Goal: Task Accomplishment & Management: Manage account settings

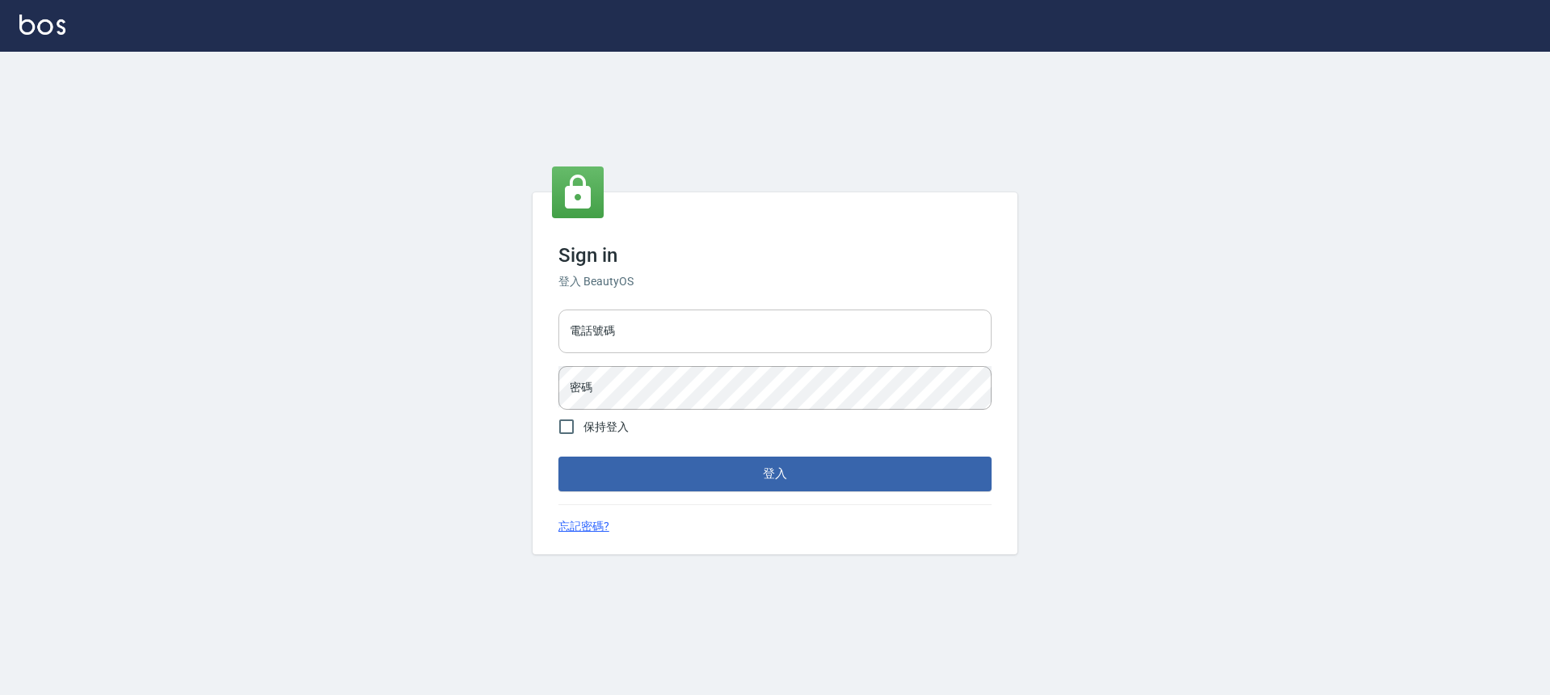
click at [670, 335] on input "電話號碼" at bounding box center [774, 332] width 433 height 44
type input "0900345509"
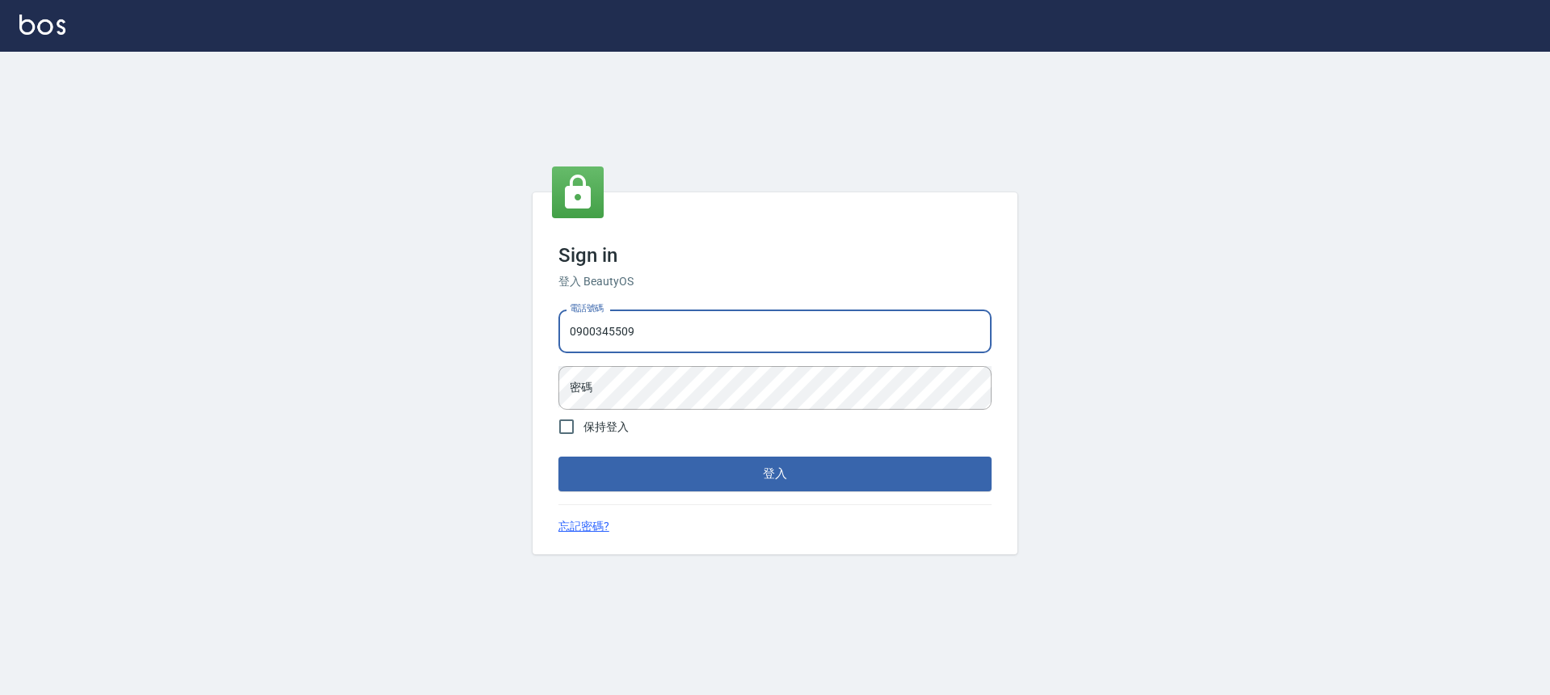
drag, startPoint x: 654, startPoint y: 327, endPoint x: 539, endPoint y: 333, distance: 114.9
click at [539, 333] on div "Sign in 登入 BeautyOS 電話號碼 [PHONE_NUMBER] 電話號碼 密碼 密碼 保持登入 登入 忘記密碼?" at bounding box center [775, 372] width 485 height 361
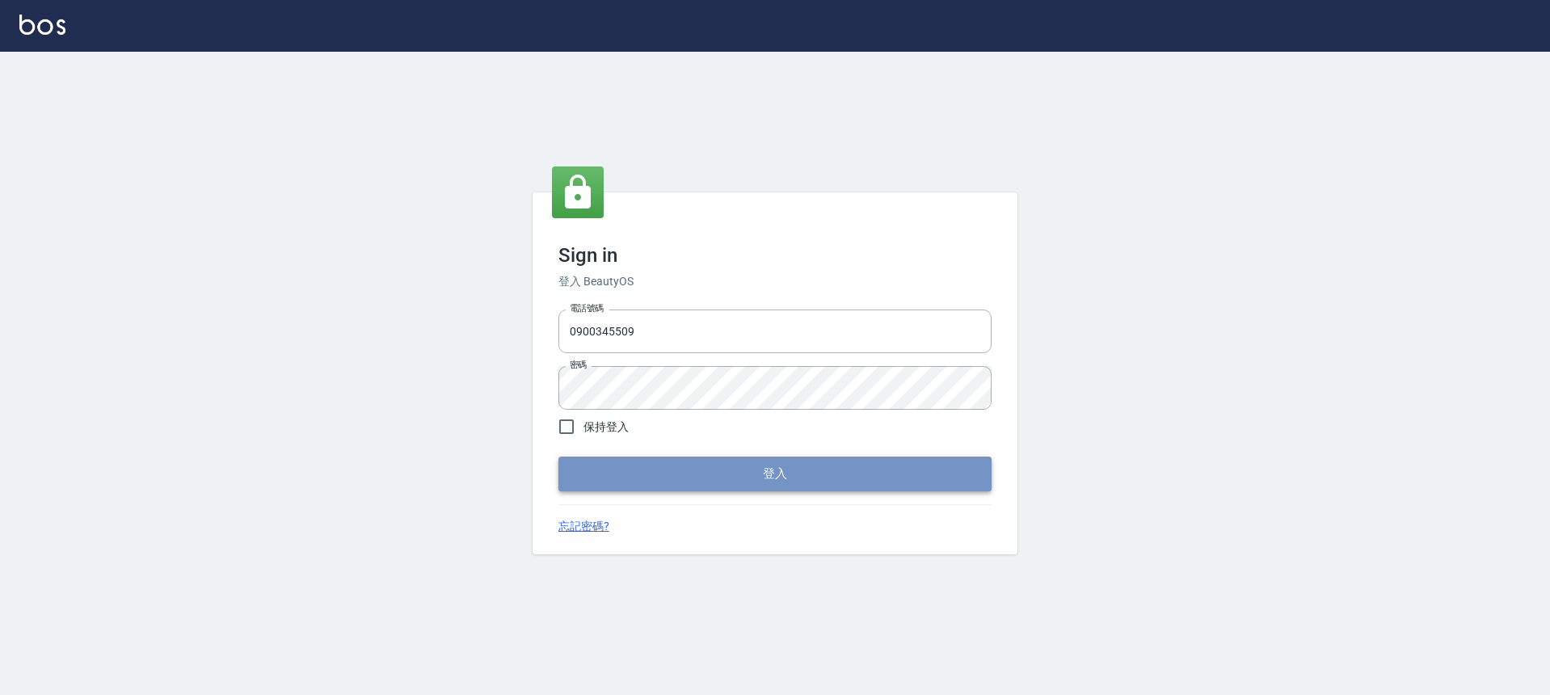
click at [664, 474] on button "登入" at bounding box center [774, 474] width 433 height 34
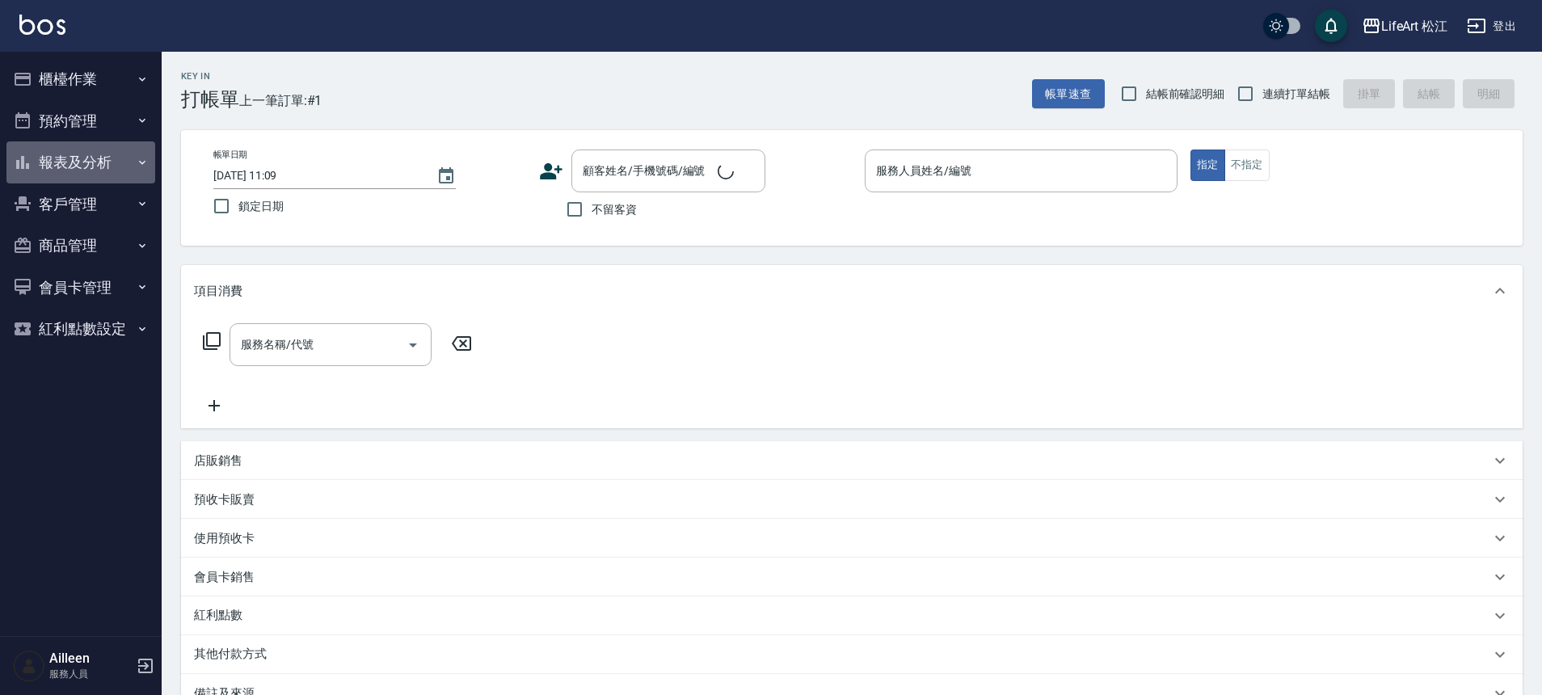
click at [93, 161] on button "報表及分析" at bounding box center [80, 162] width 149 height 42
click at [117, 204] on button "客戶管理" at bounding box center [80, 204] width 149 height 42
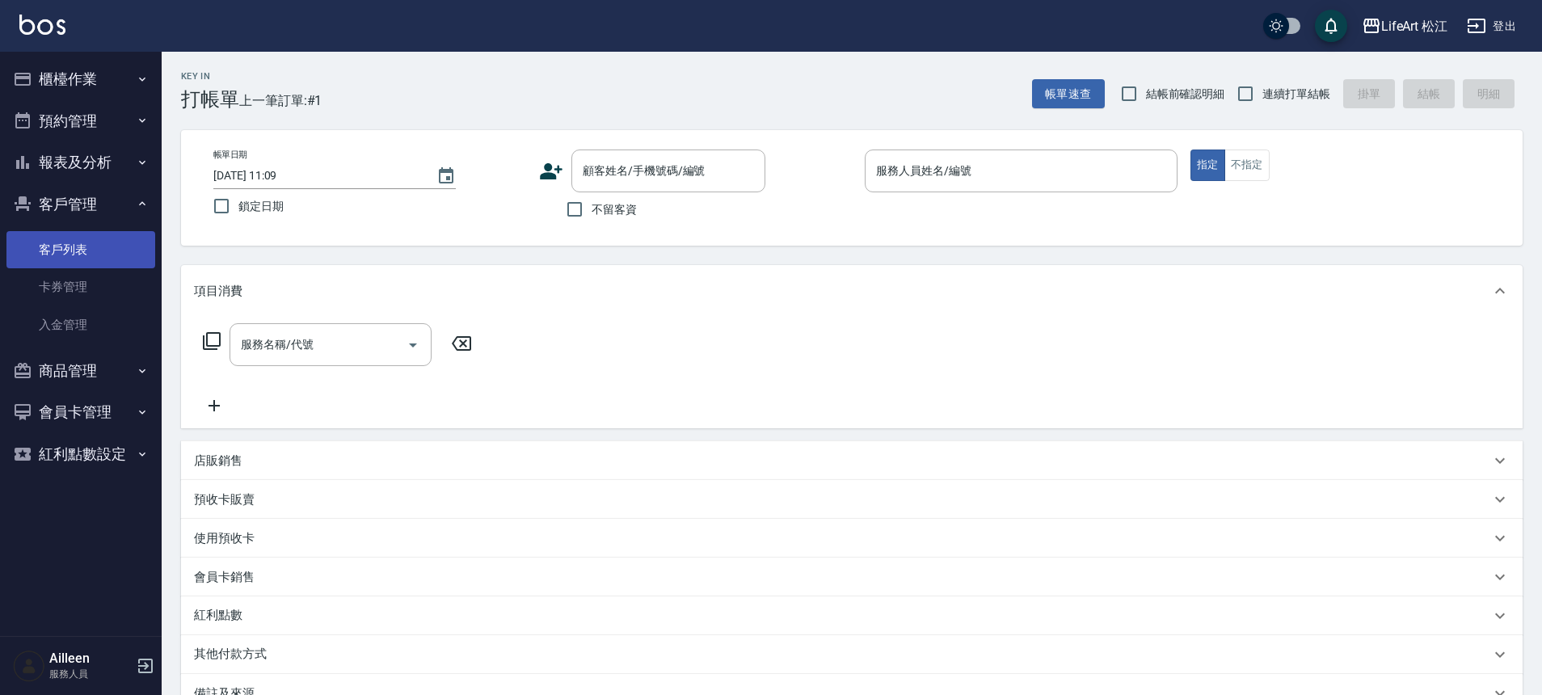
click at [102, 255] on link "客戶列表" at bounding box center [80, 249] width 149 height 37
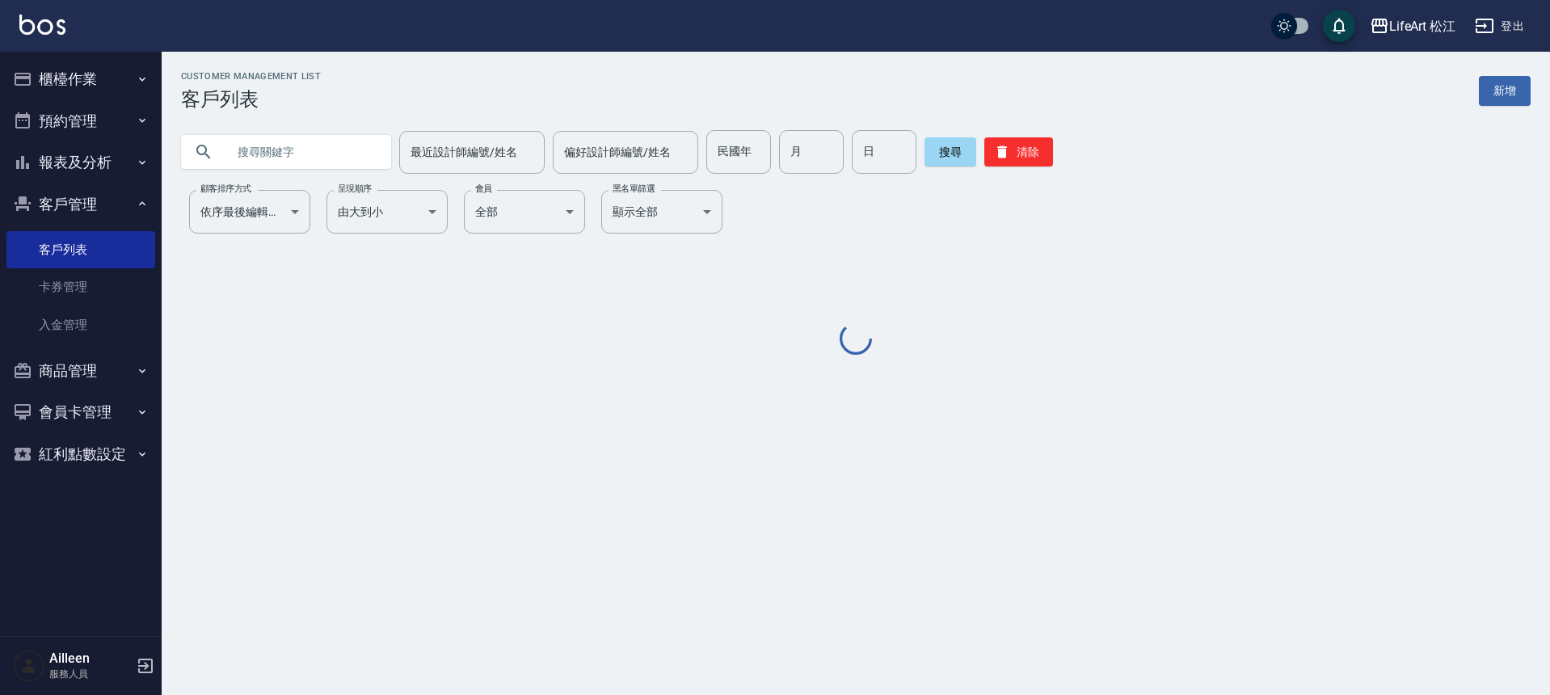
click at [263, 164] on input "text" at bounding box center [302, 152] width 152 height 44
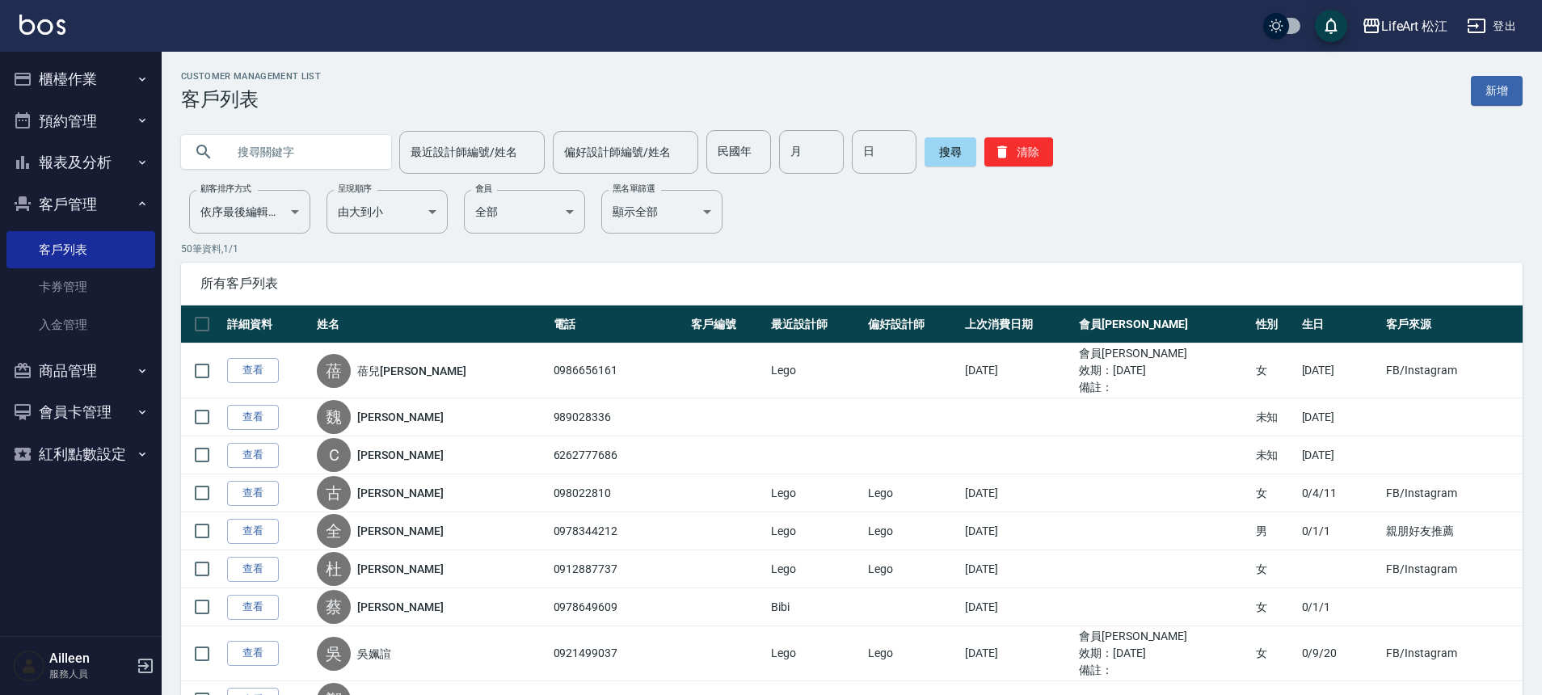
click at [263, 164] on input "text" at bounding box center [302, 152] width 152 height 44
type input "z"
type input "富"
type input "傅"
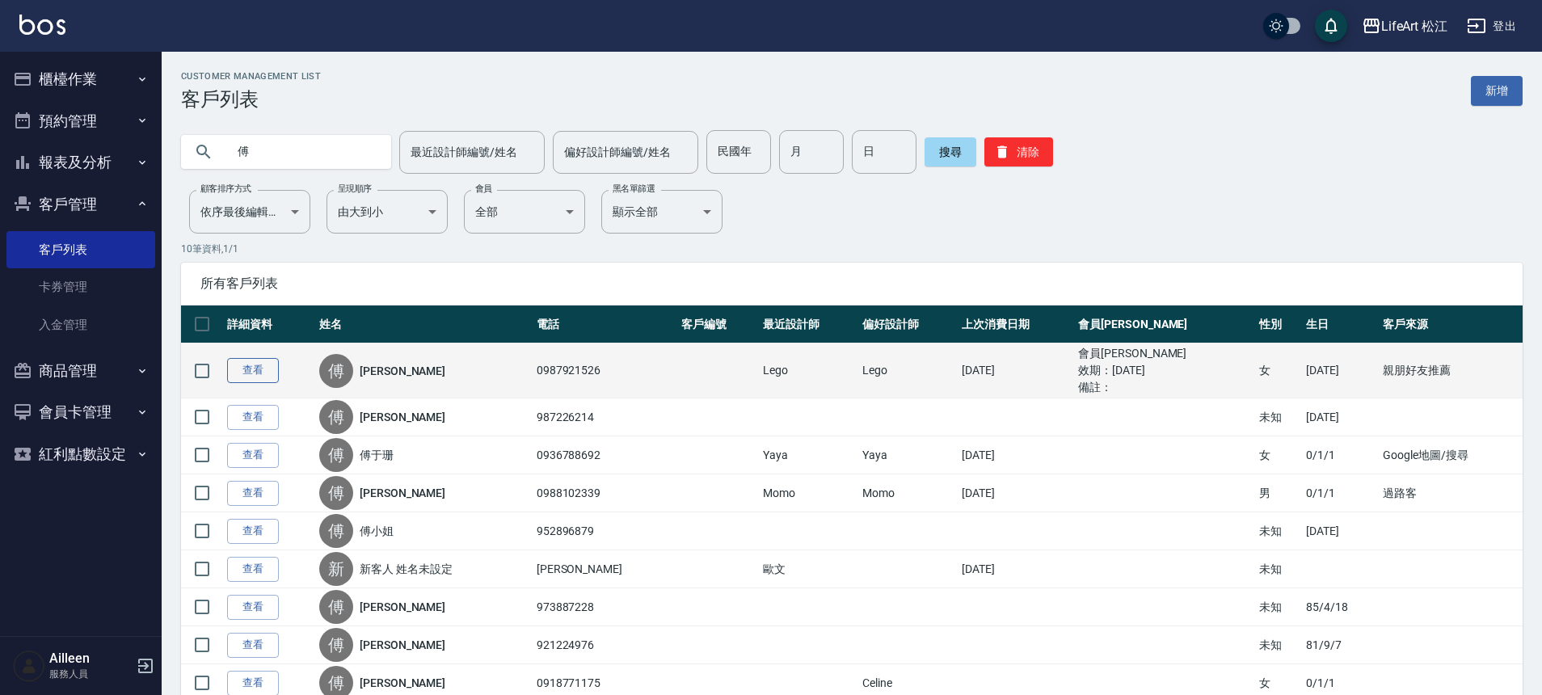
click at [245, 377] on link "查看" at bounding box center [253, 370] width 52 height 25
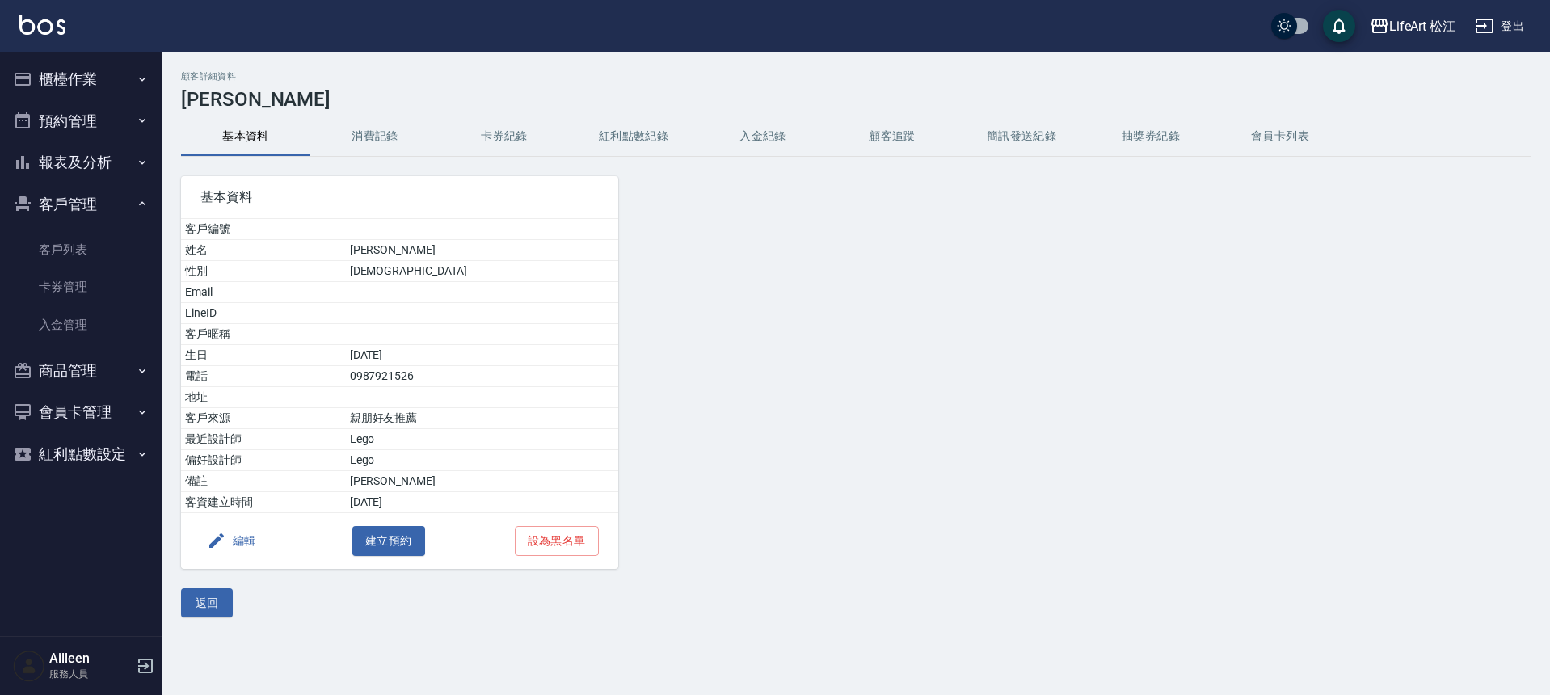
click at [373, 144] on button "消費記錄" at bounding box center [374, 136] width 129 height 39
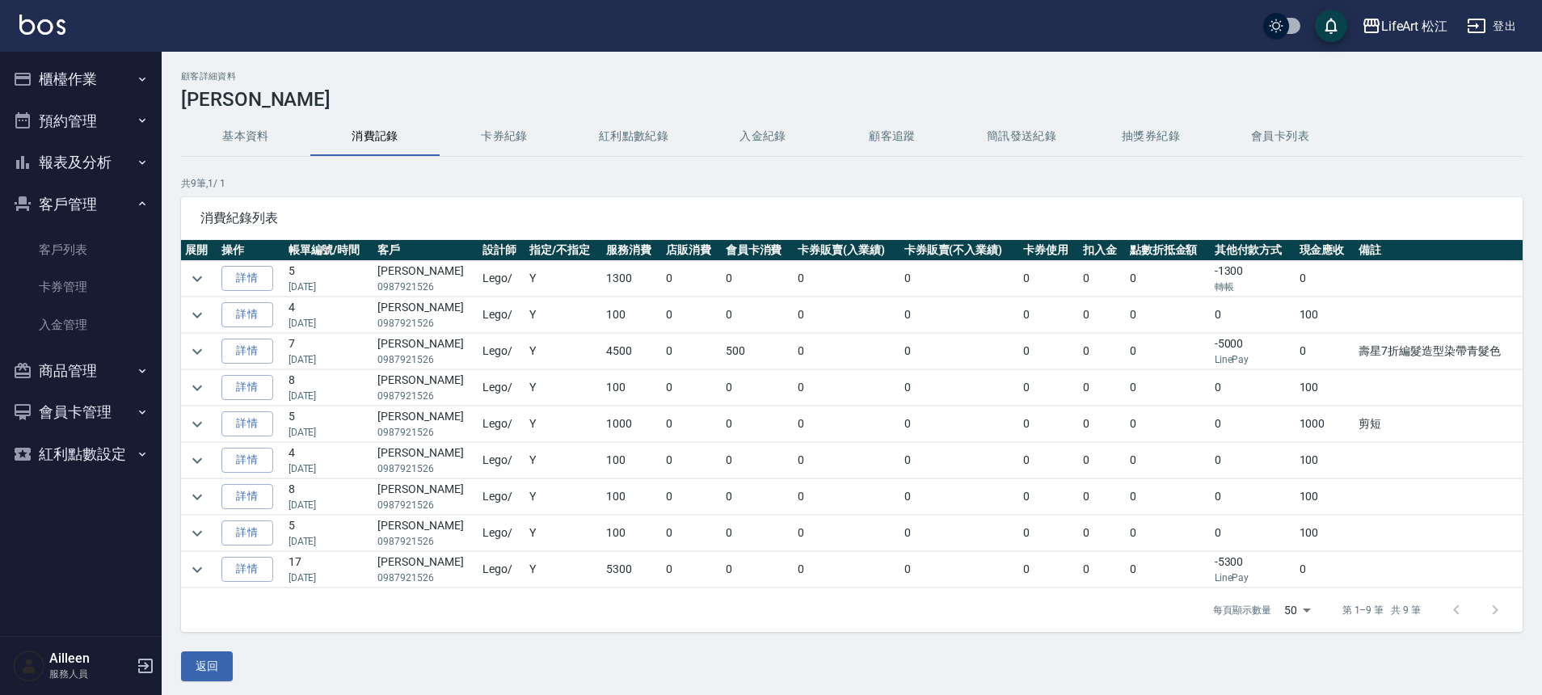
click at [630, 137] on button "紅利點數紀錄" at bounding box center [633, 136] width 129 height 39
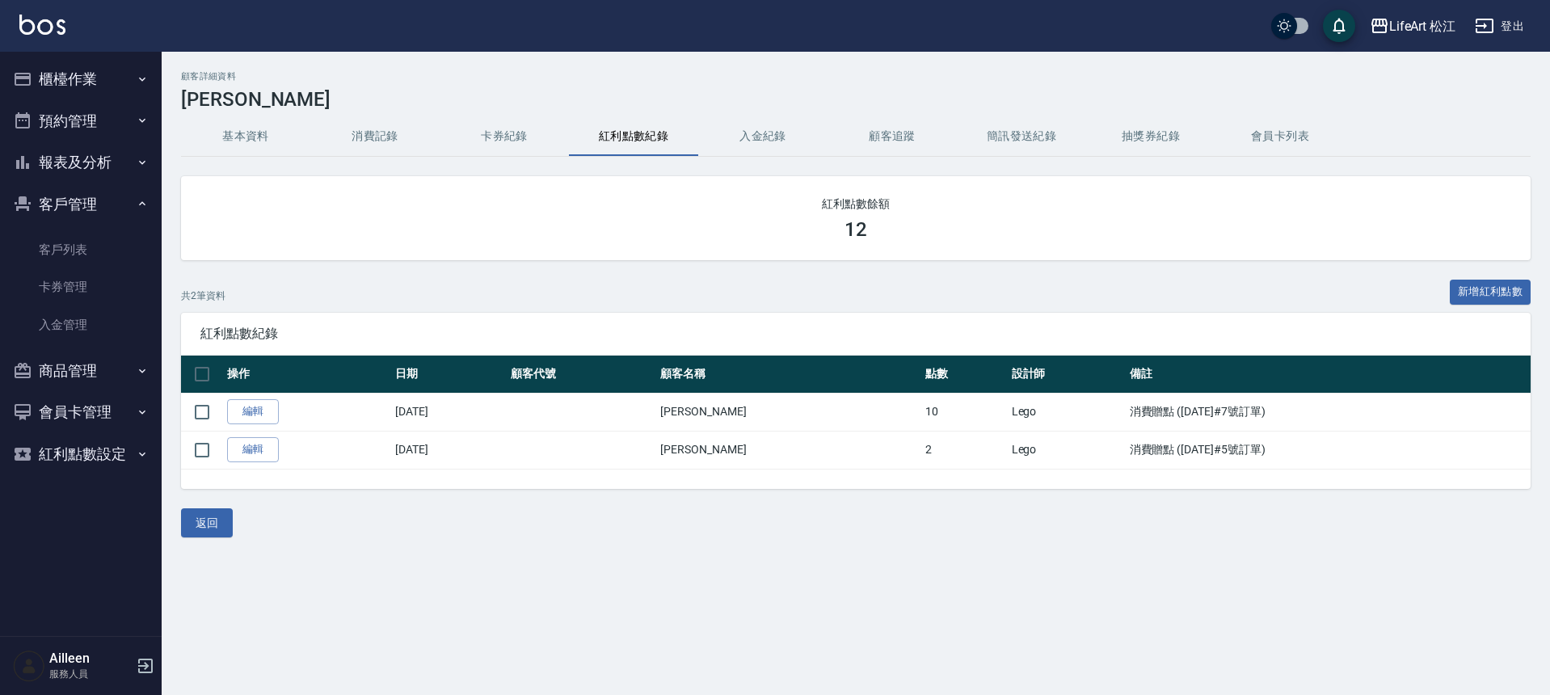
click at [85, 200] on button "客戶管理" at bounding box center [80, 204] width 149 height 42
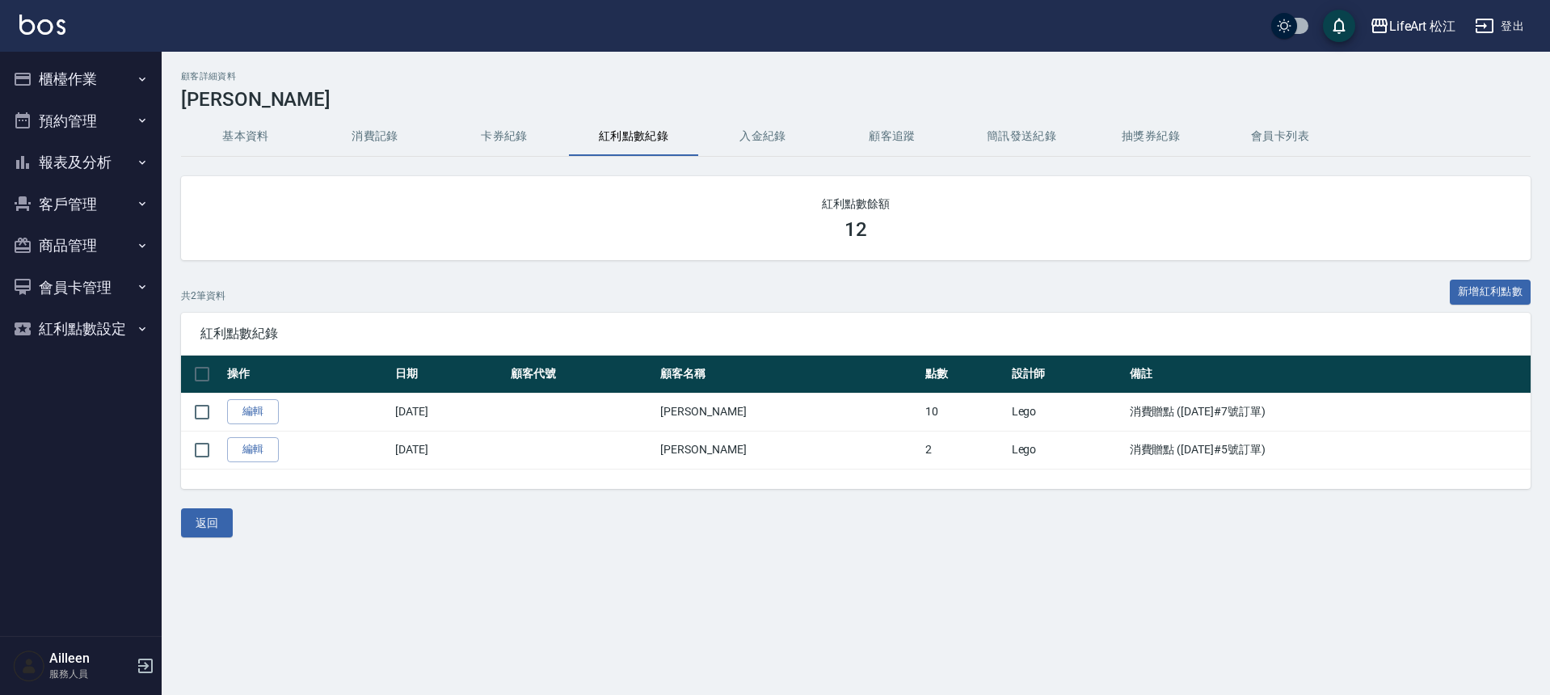
click at [79, 253] on button "商品管理" at bounding box center [80, 246] width 149 height 42
click at [91, 210] on button "客戶管理" at bounding box center [80, 204] width 149 height 42
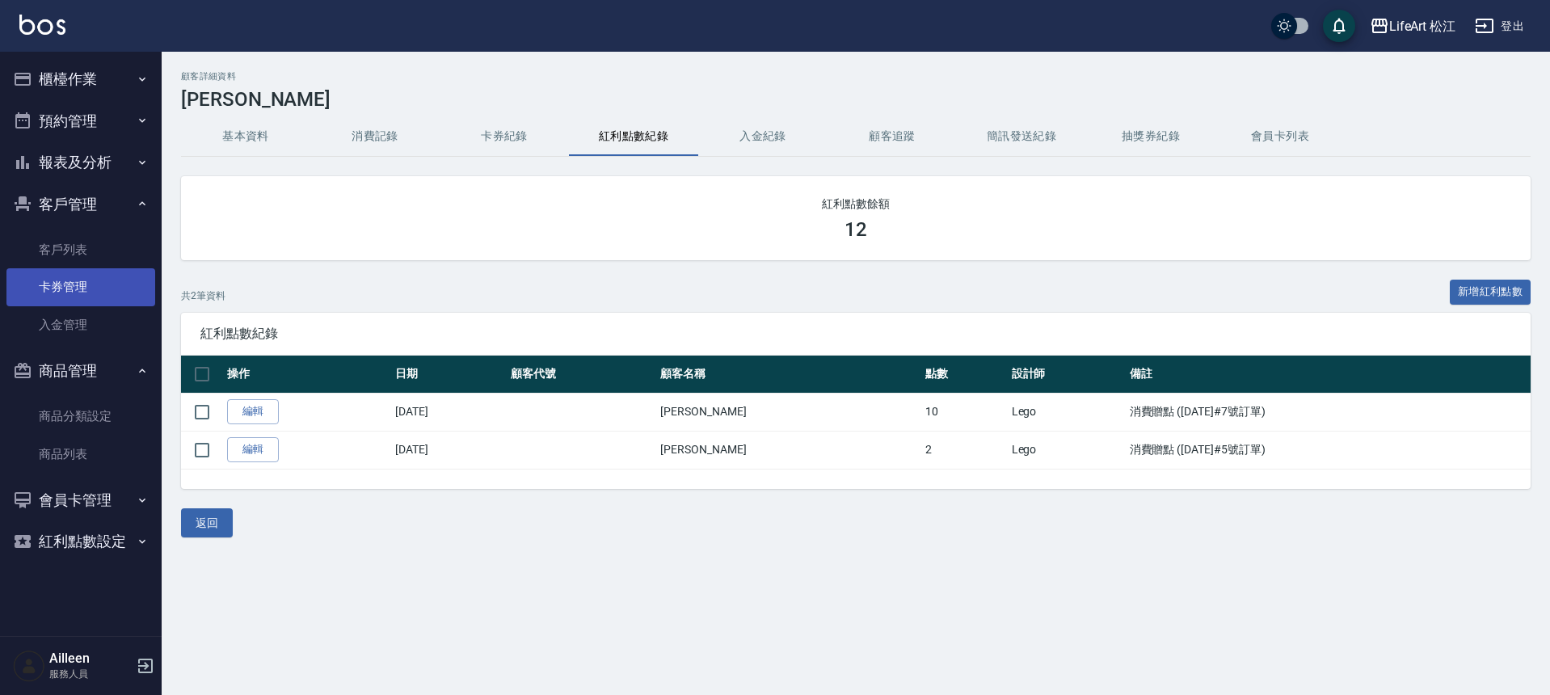
click at [78, 268] on link "卡券管理" at bounding box center [80, 286] width 149 height 37
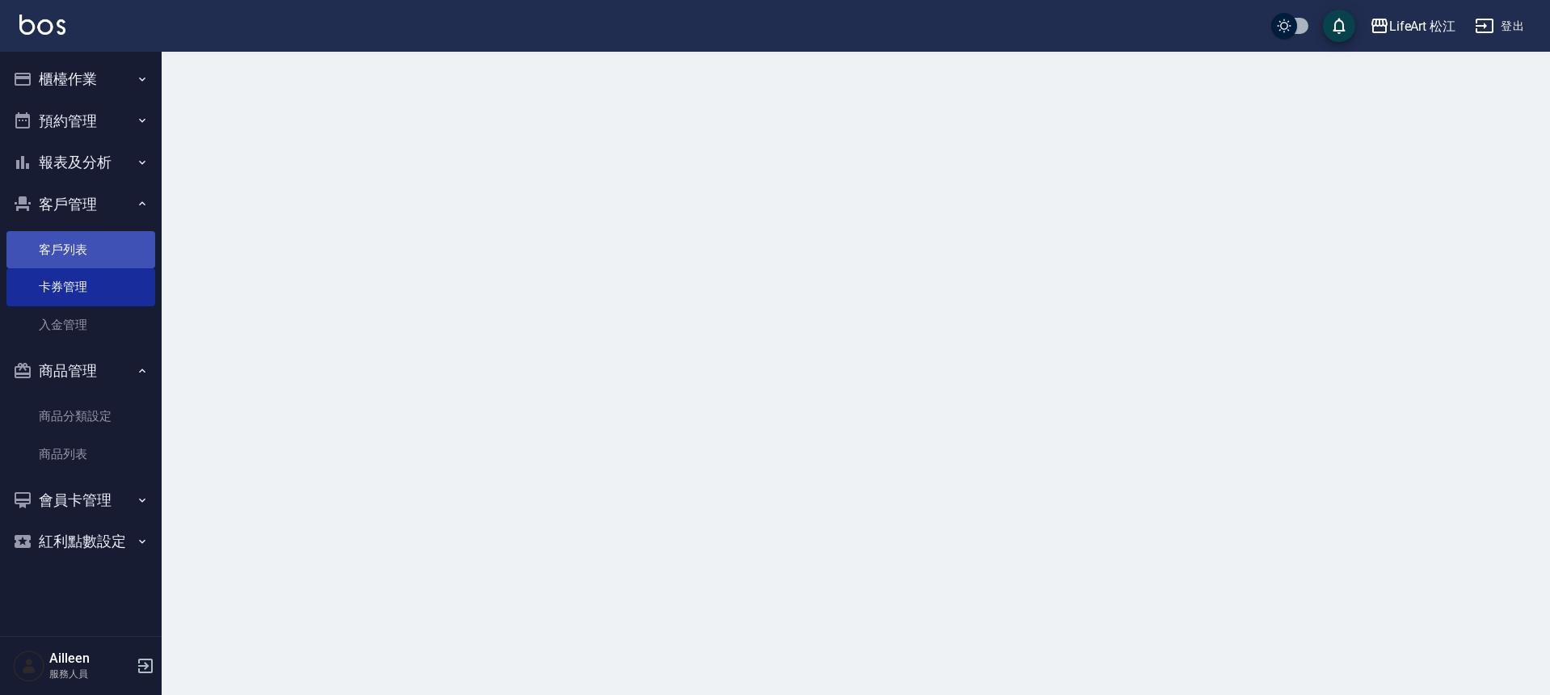
click at [81, 259] on link "客戶列表" at bounding box center [80, 249] width 149 height 37
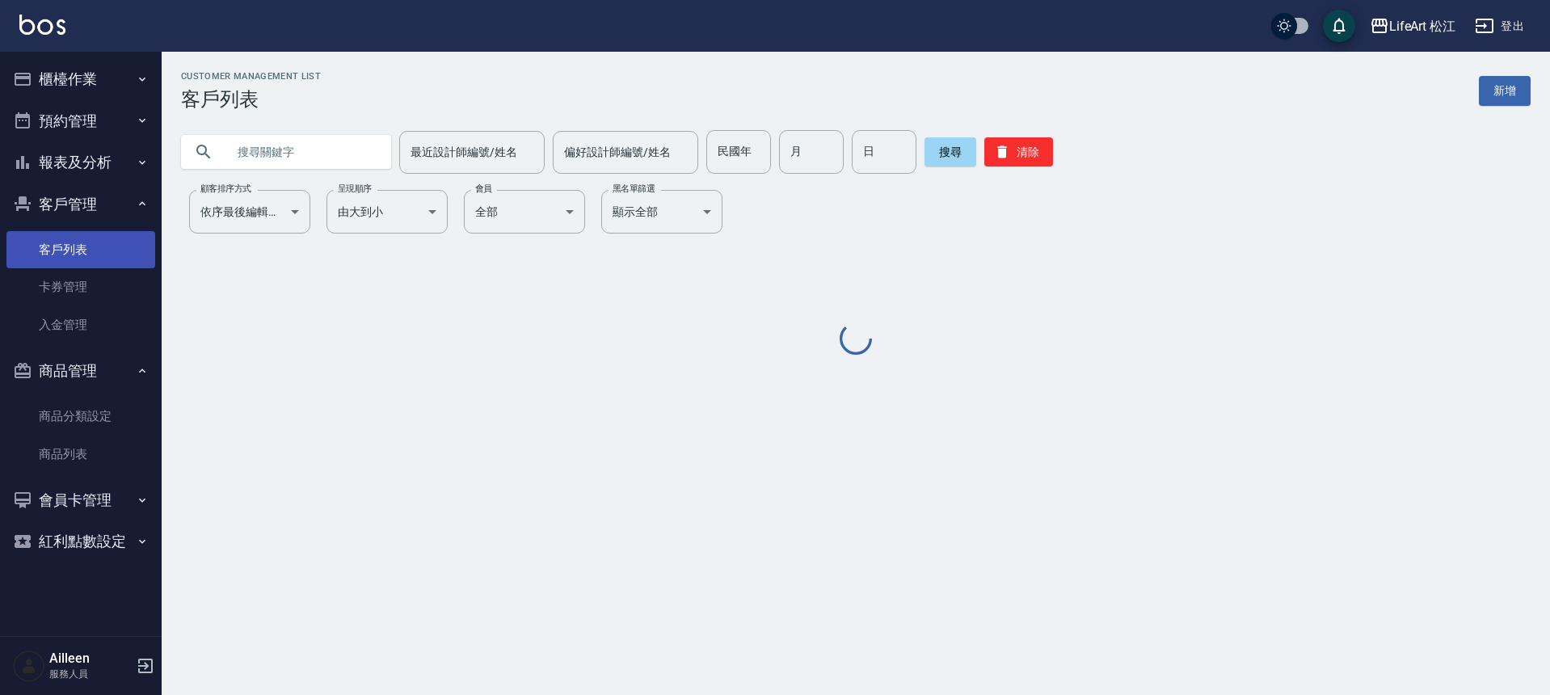
click at [83, 254] on link "客戶列表" at bounding box center [80, 249] width 149 height 37
click at [301, 158] on input "text" at bounding box center [302, 152] width 152 height 44
type input "w"
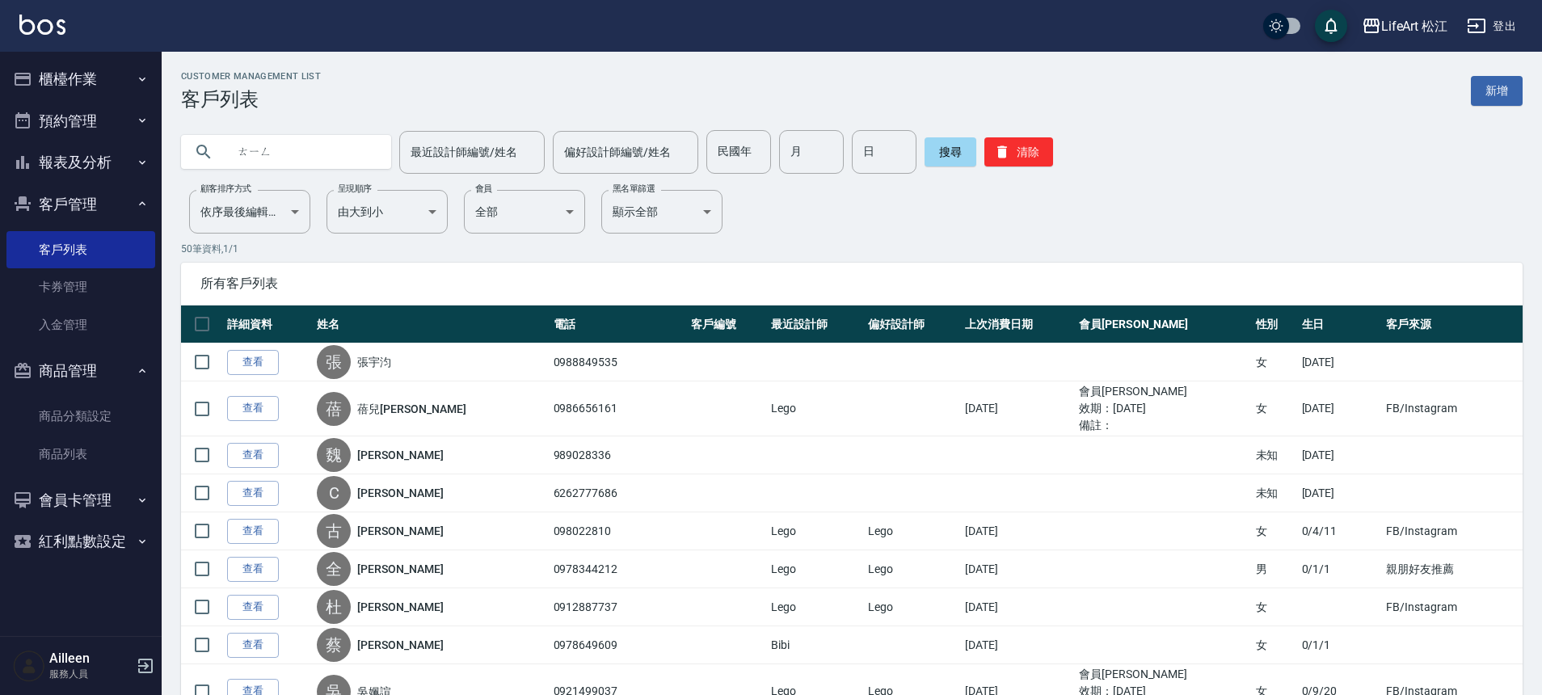
type input "廷"
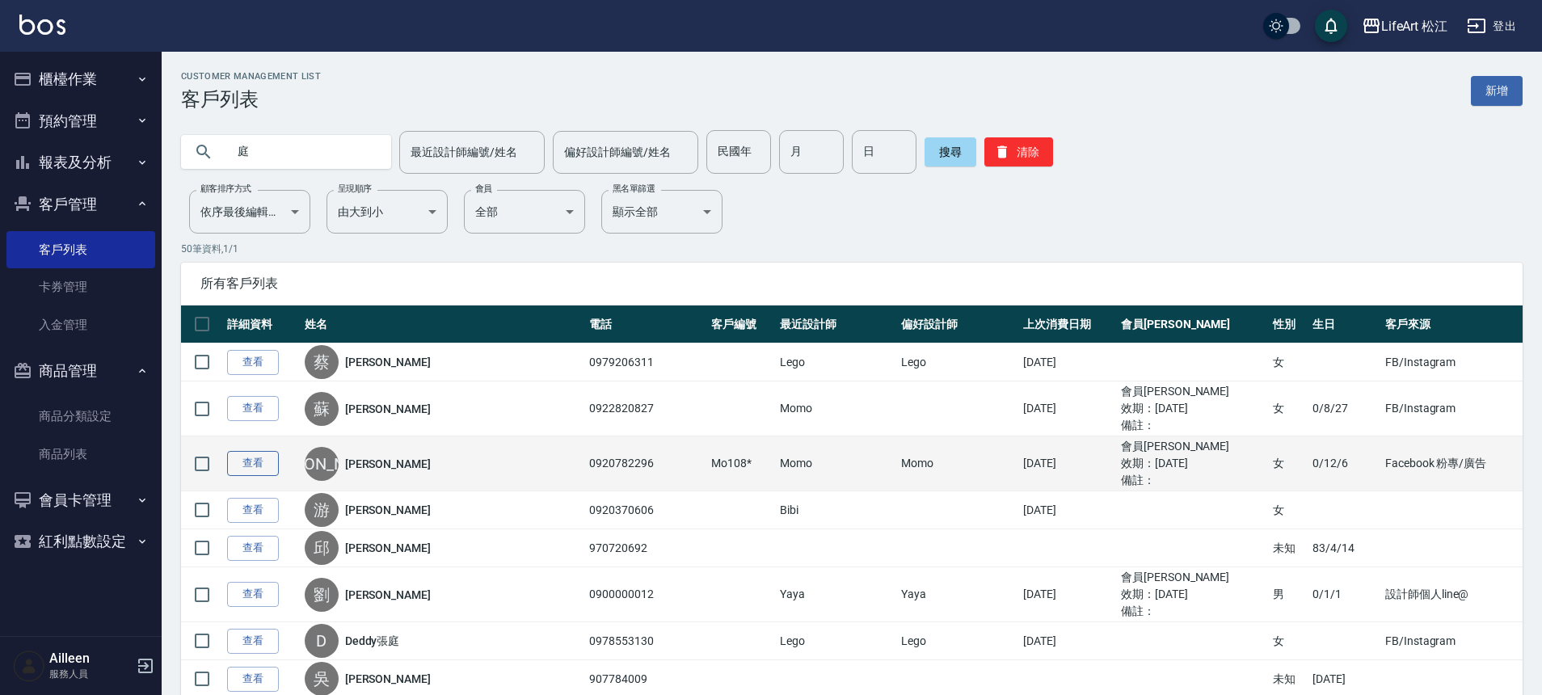
type input "庭"
click at [243, 463] on link "查看" at bounding box center [253, 463] width 52 height 25
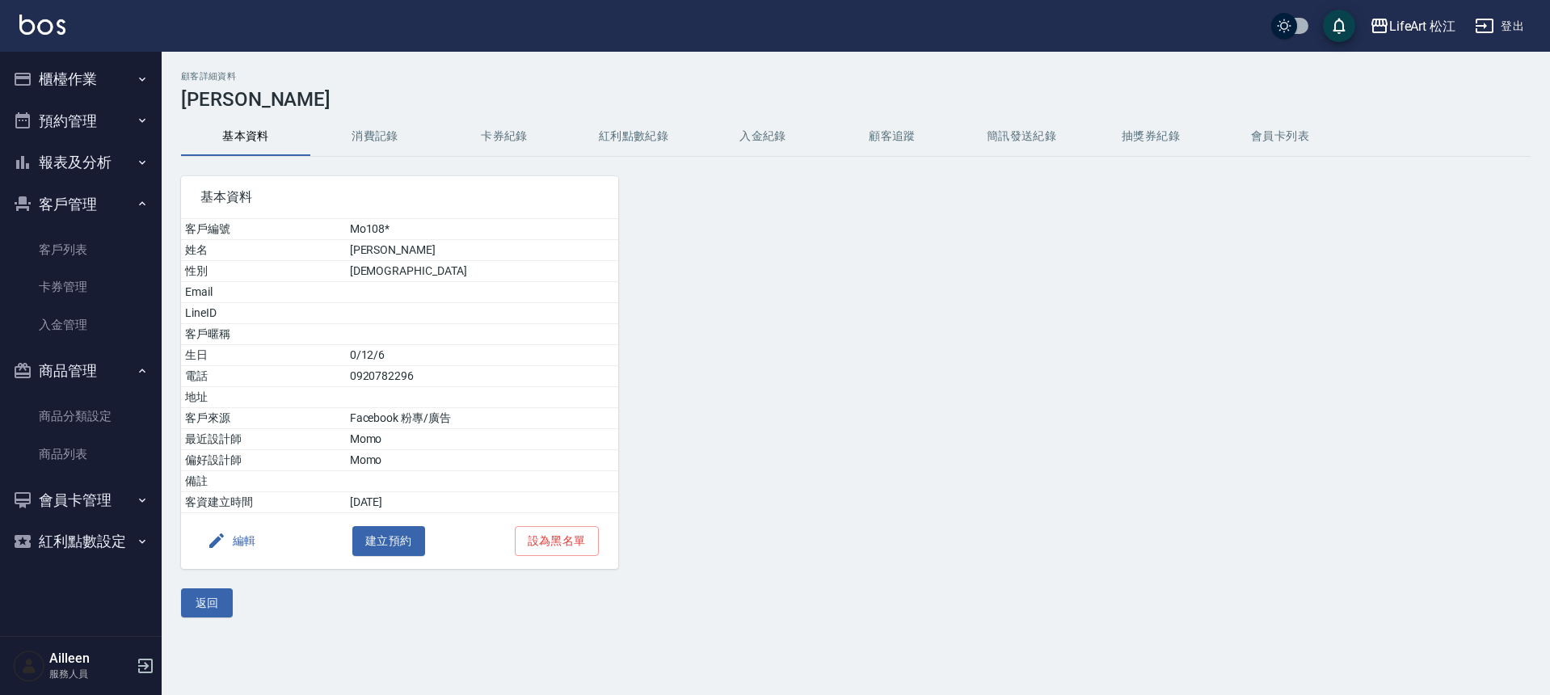
click at [377, 129] on button "消費記錄" at bounding box center [374, 136] width 129 height 39
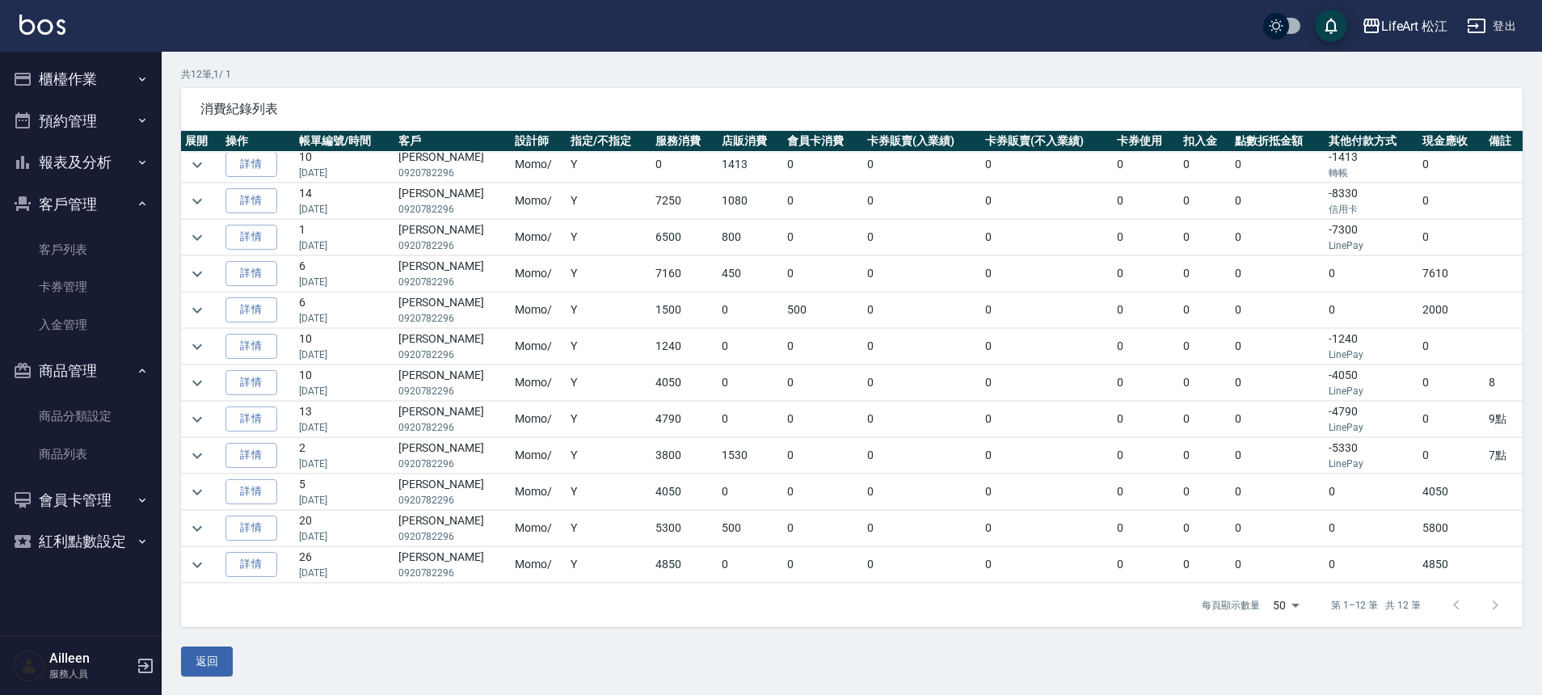
scroll to position [110, 0]
click at [203, 451] on icon "expand row" at bounding box center [196, 454] width 19 height 19
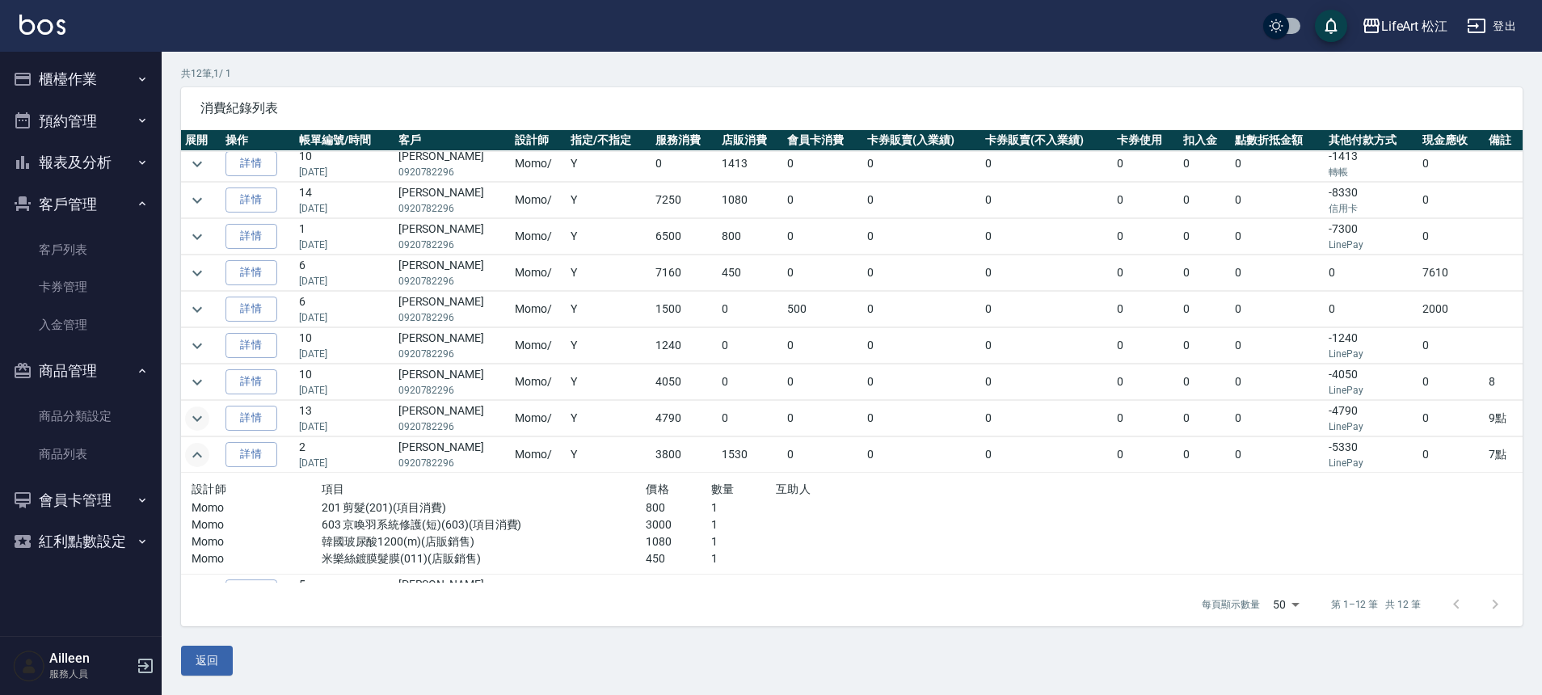
click at [201, 416] on icon "expand row" at bounding box center [196, 418] width 19 height 19
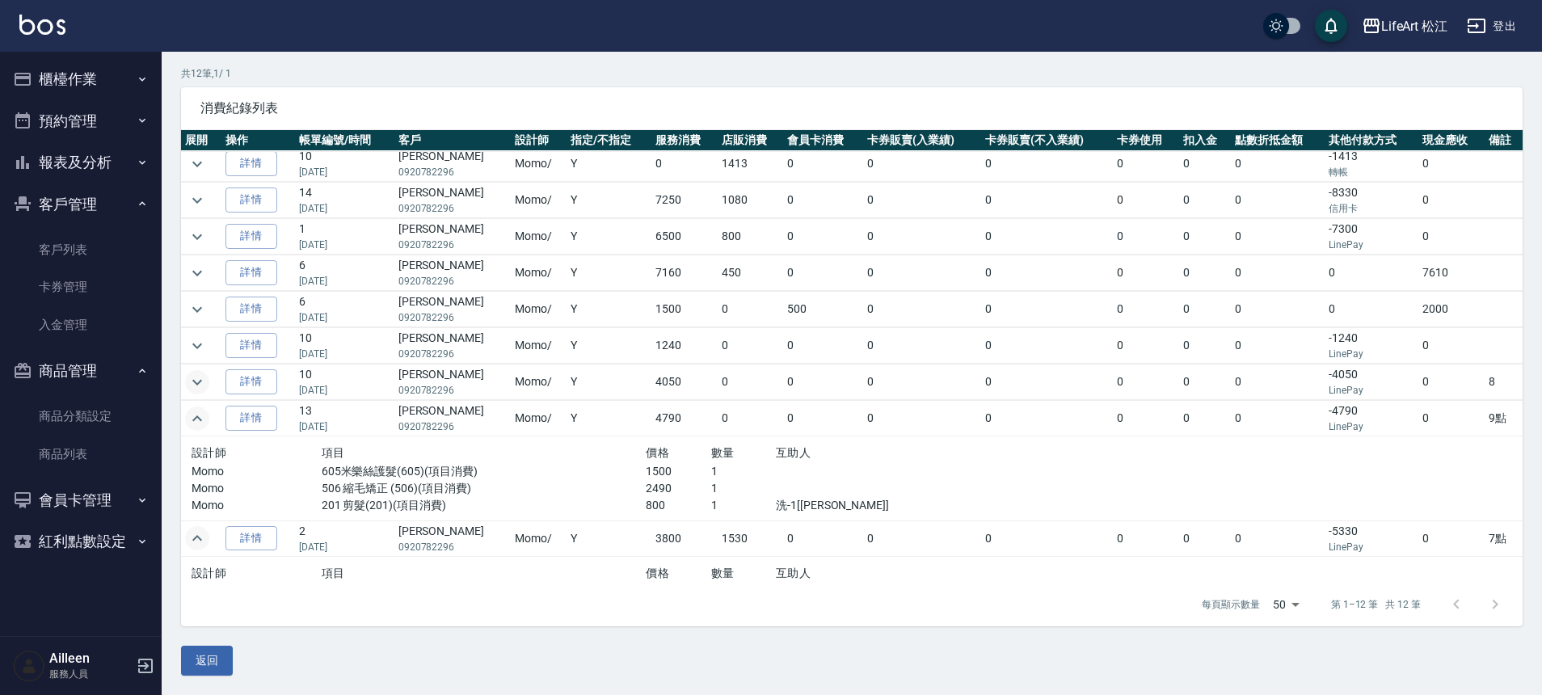
click at [204, 382] on icon "expand row" at bounding box center [196, 382] width 19 height 19
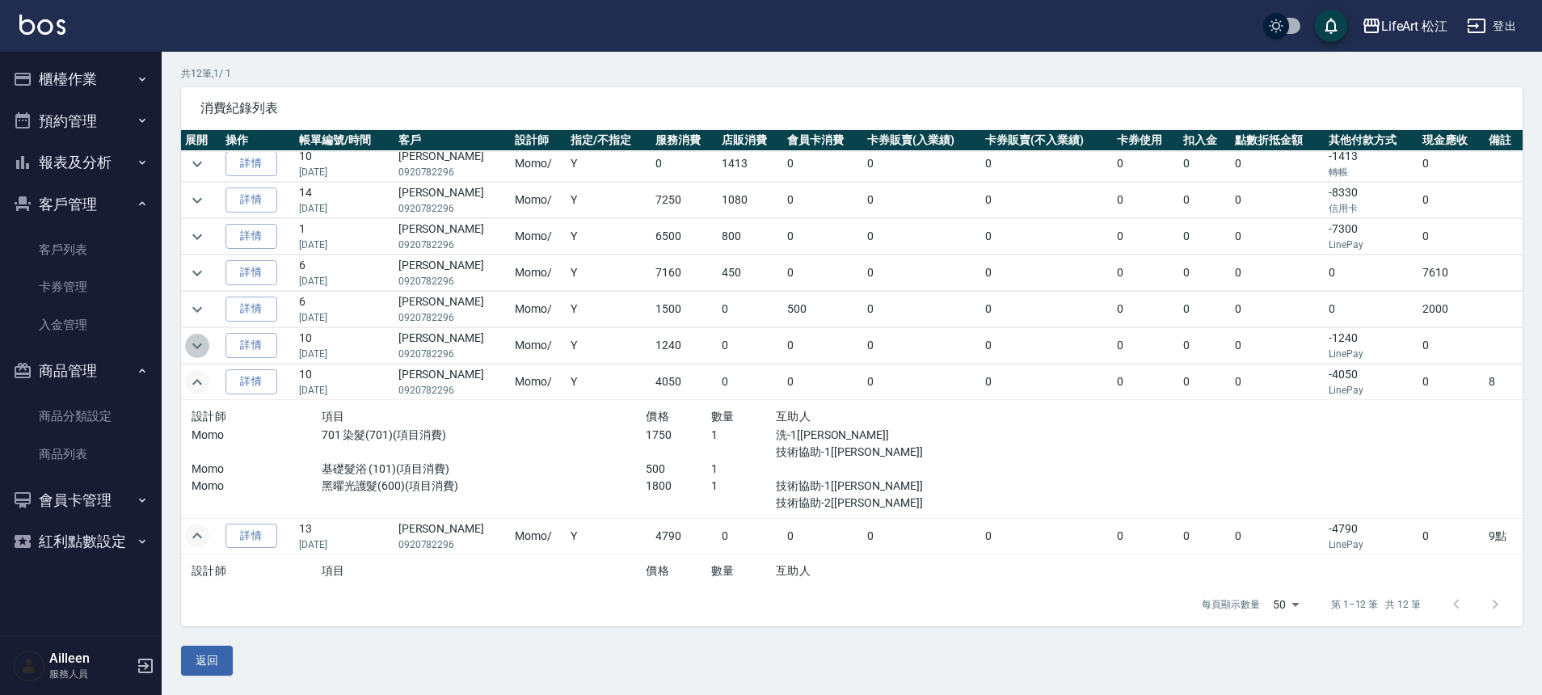
click at [200, 344] on icon "expand row" at bounding box center [197, 346] width 10 height 6
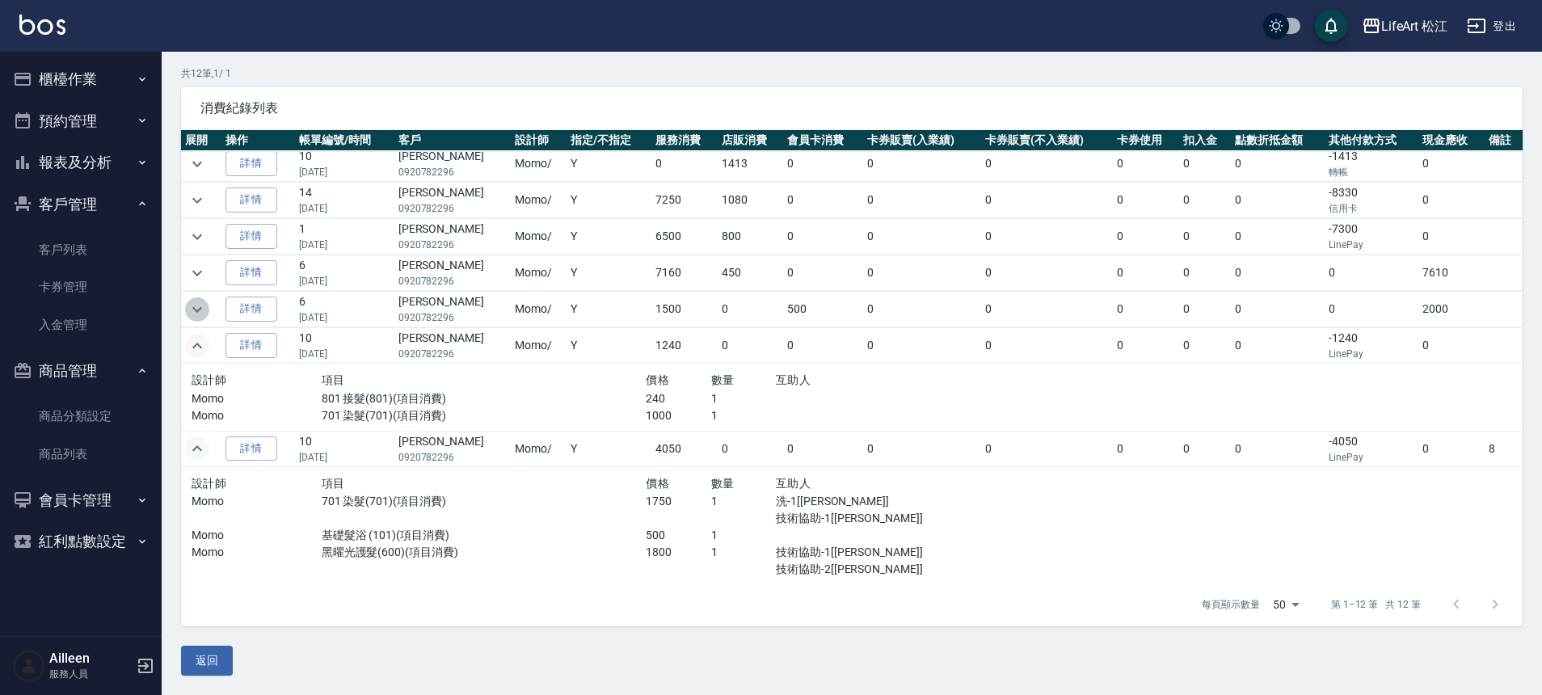
click at [198, 306] on icon "expand row" at bounding box center [196, 309] width 19 height 19
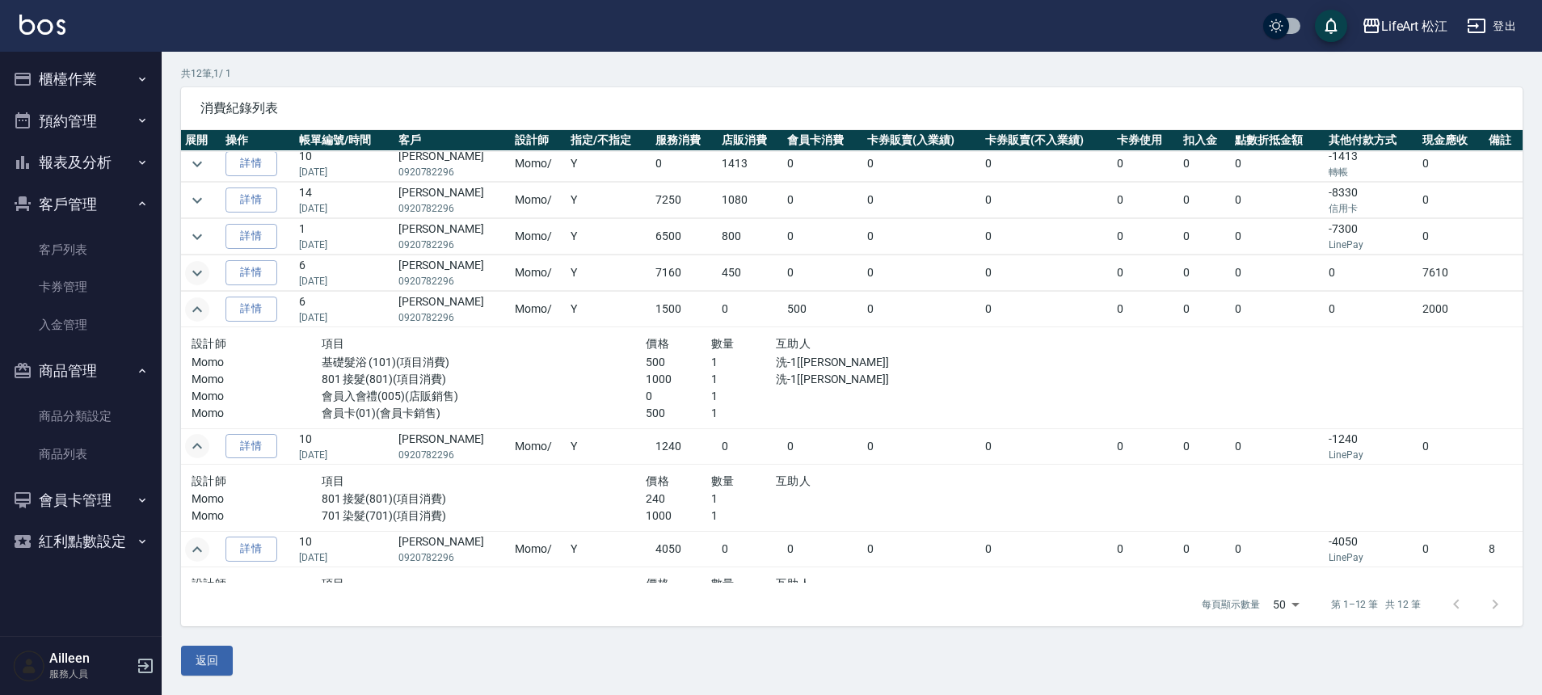
click at [189, 269] on icon "expand row" at bounding box center [196, 272] width 19 height 19
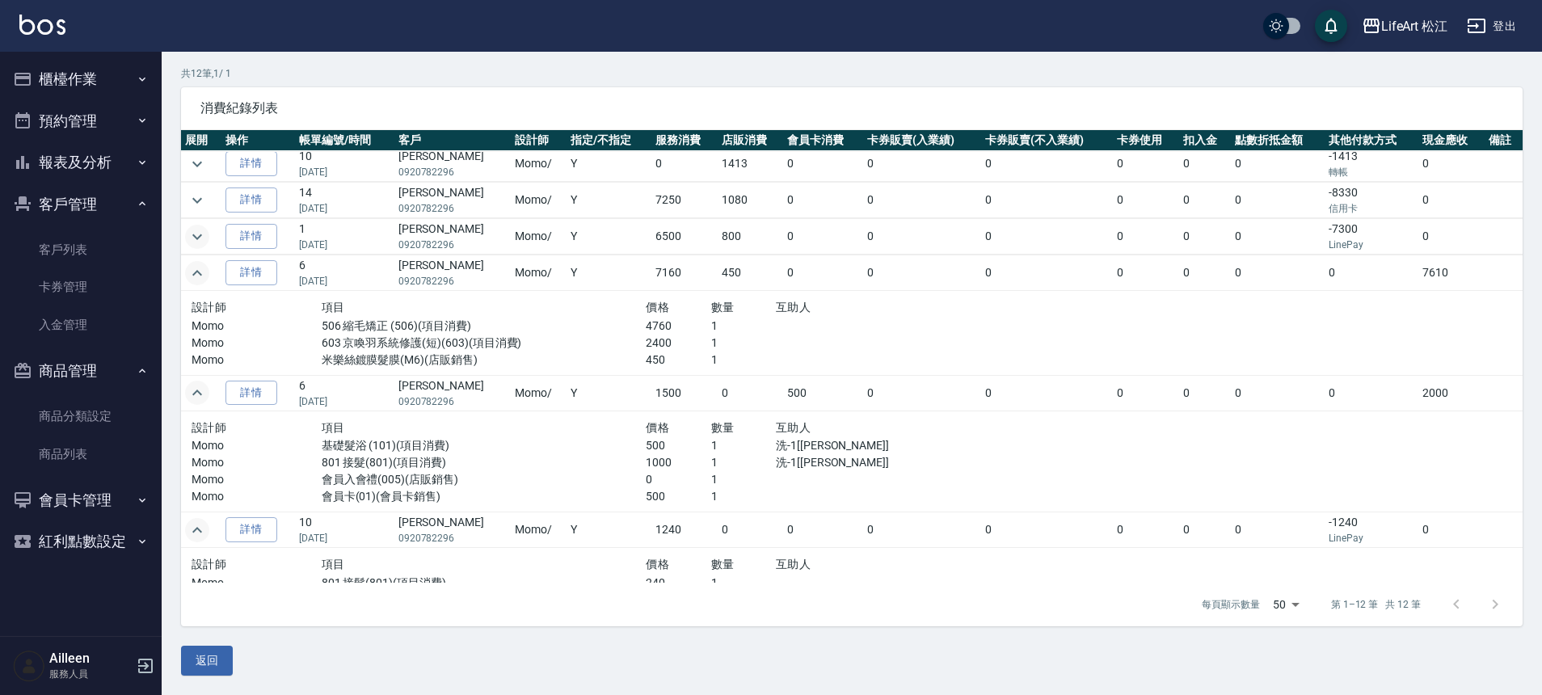
click at [191, 238] on icon "expand row" at bounding box center [196, 236] width 19 height 19
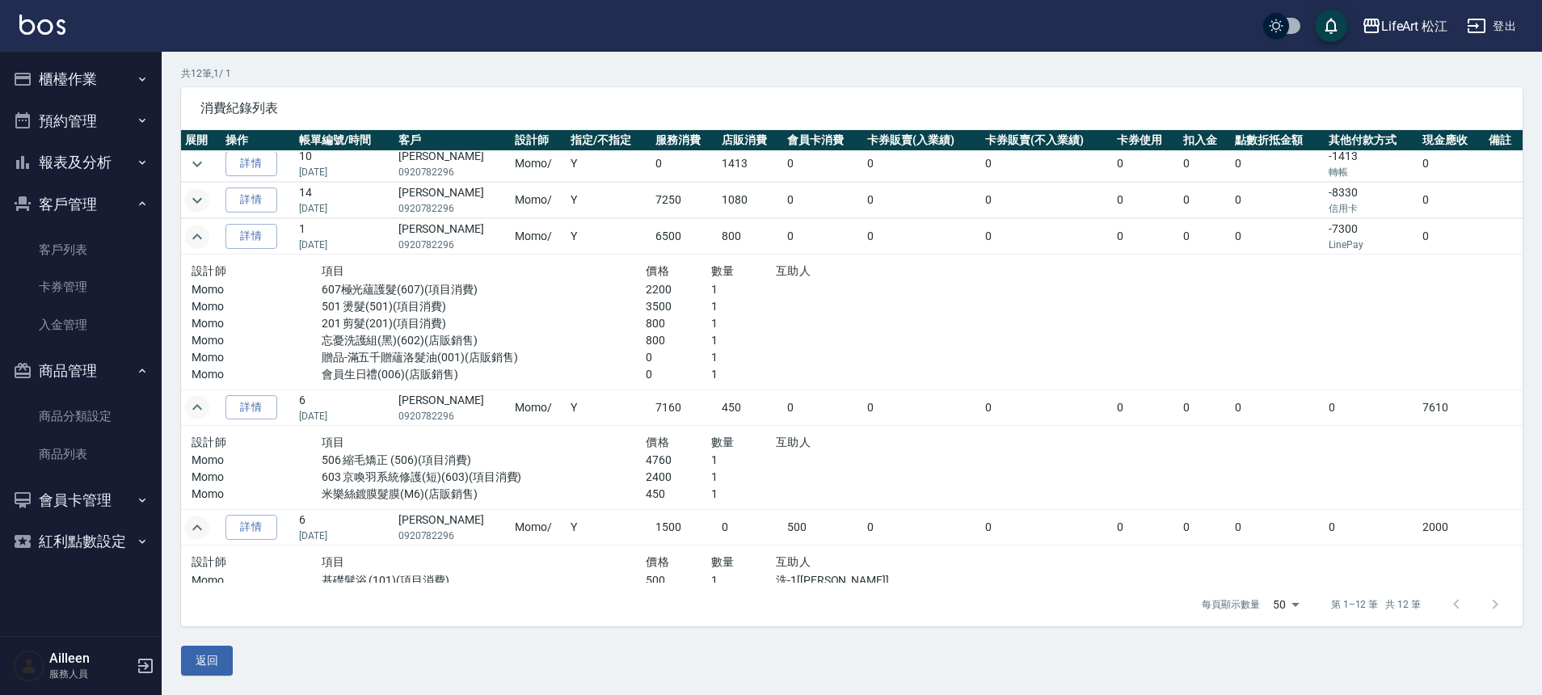
click at [199, 196] on icon "expand row" at bounding box center [196, 200] width 19 height 19
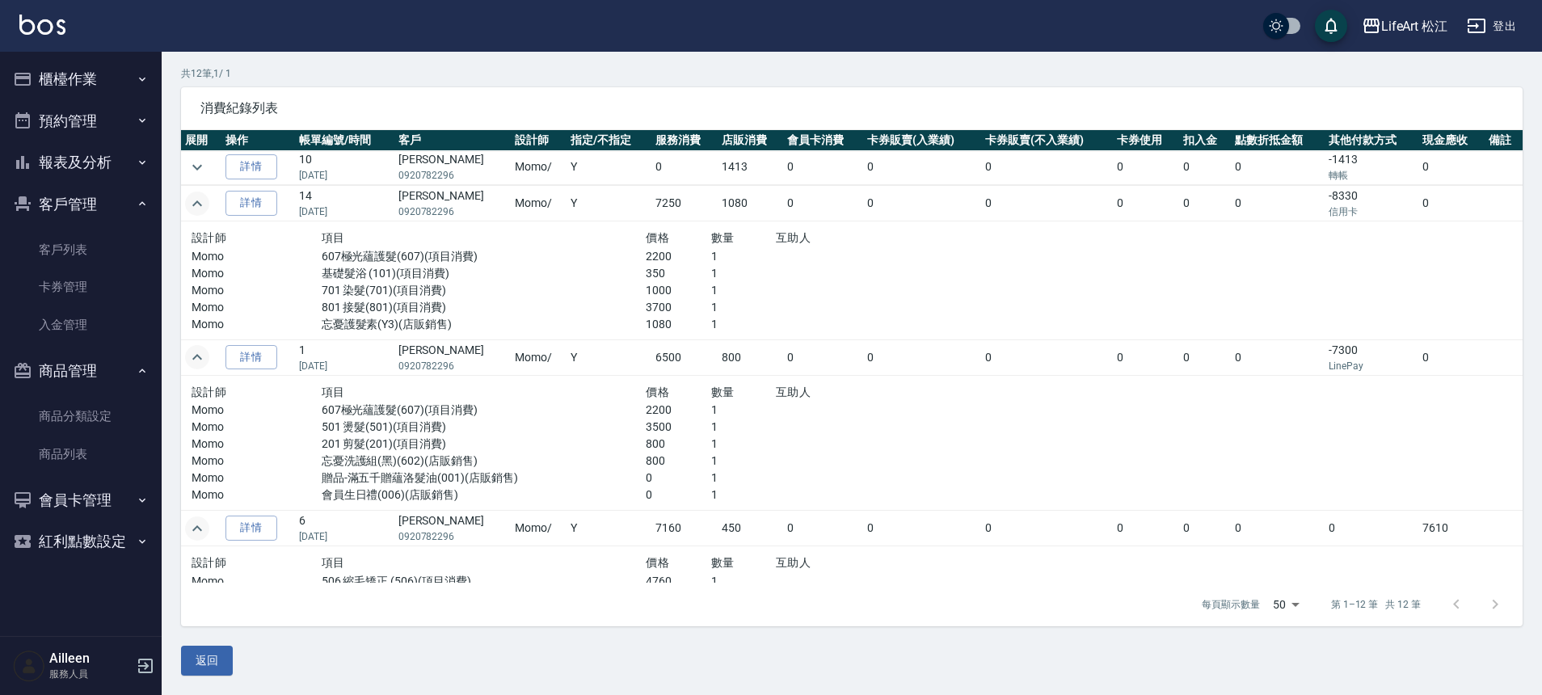
scroll to position [0, 0]
click at [203, 174] on icon "expand row" at bounding box center [196, 168] width 19 height 19
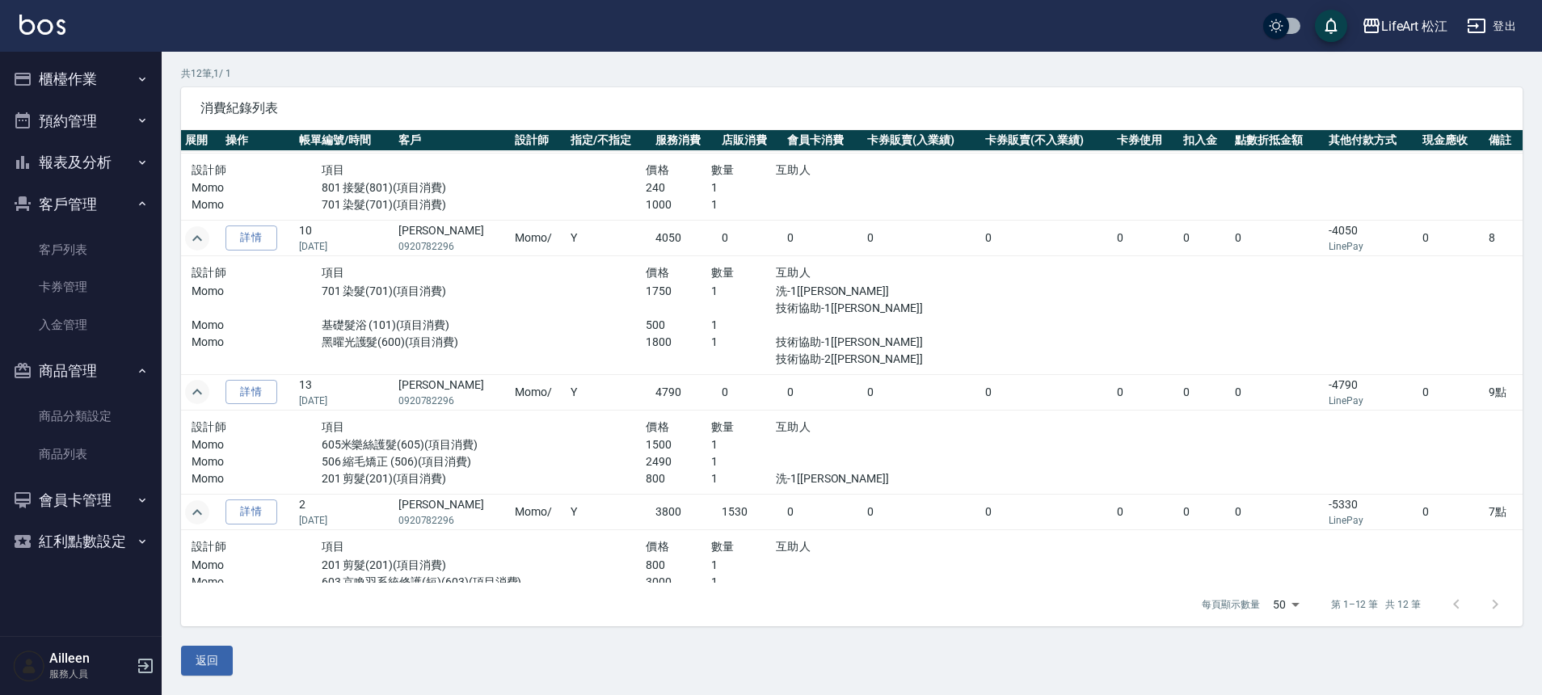
scroll to position [877, 0]
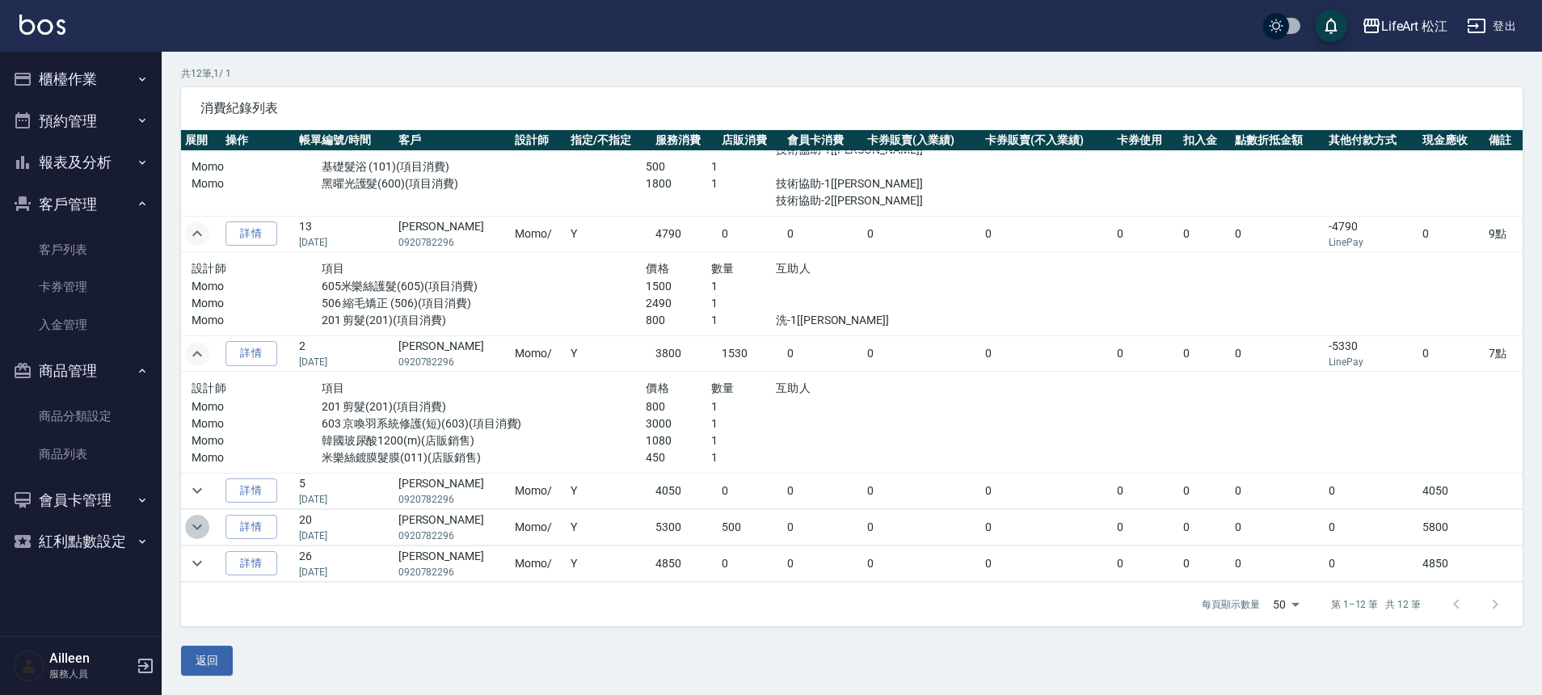
click at [199, 529] on icon "expand row" at bounding box center [196, 526] width 19 height 19
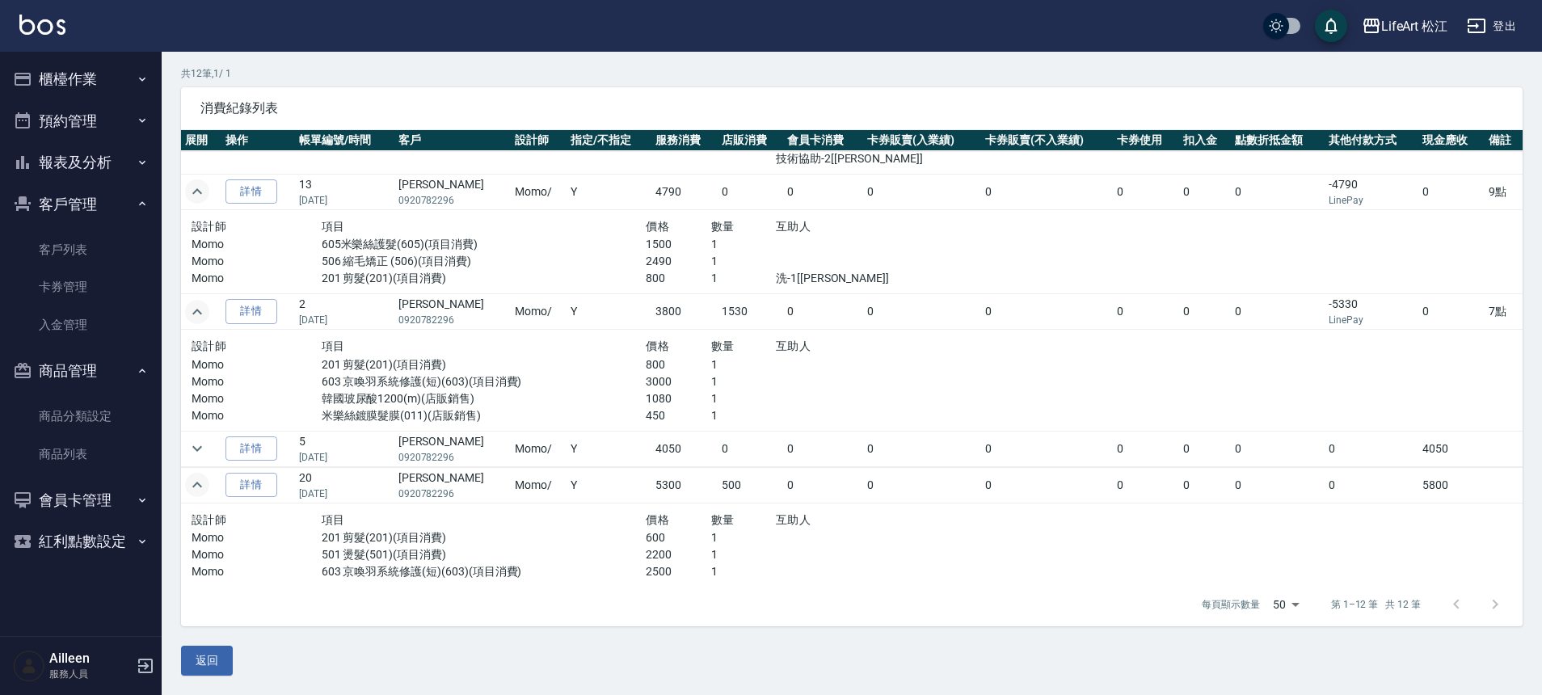
scroll to position [977, 0]
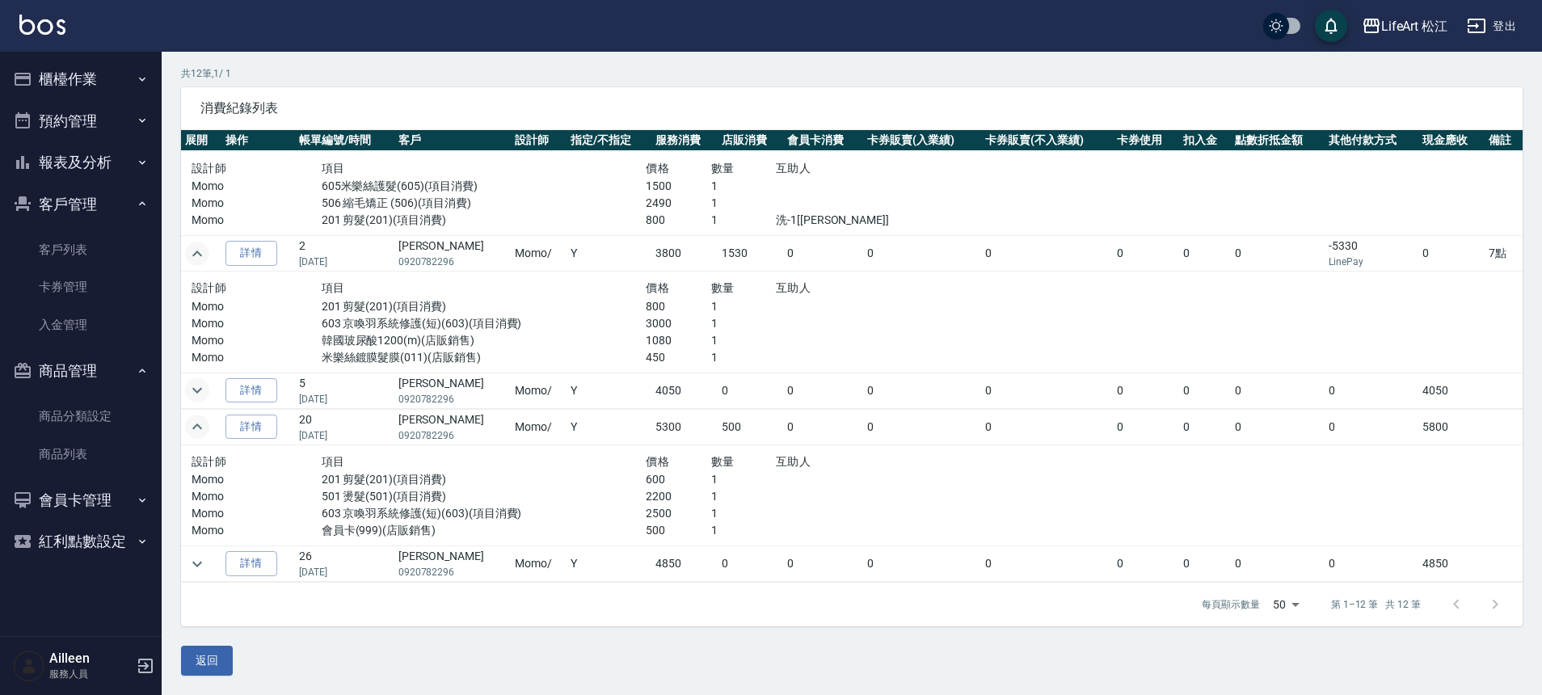
click at [200, 394] on icon "expand row" at bounding box center [196, 390] width 19 height 19
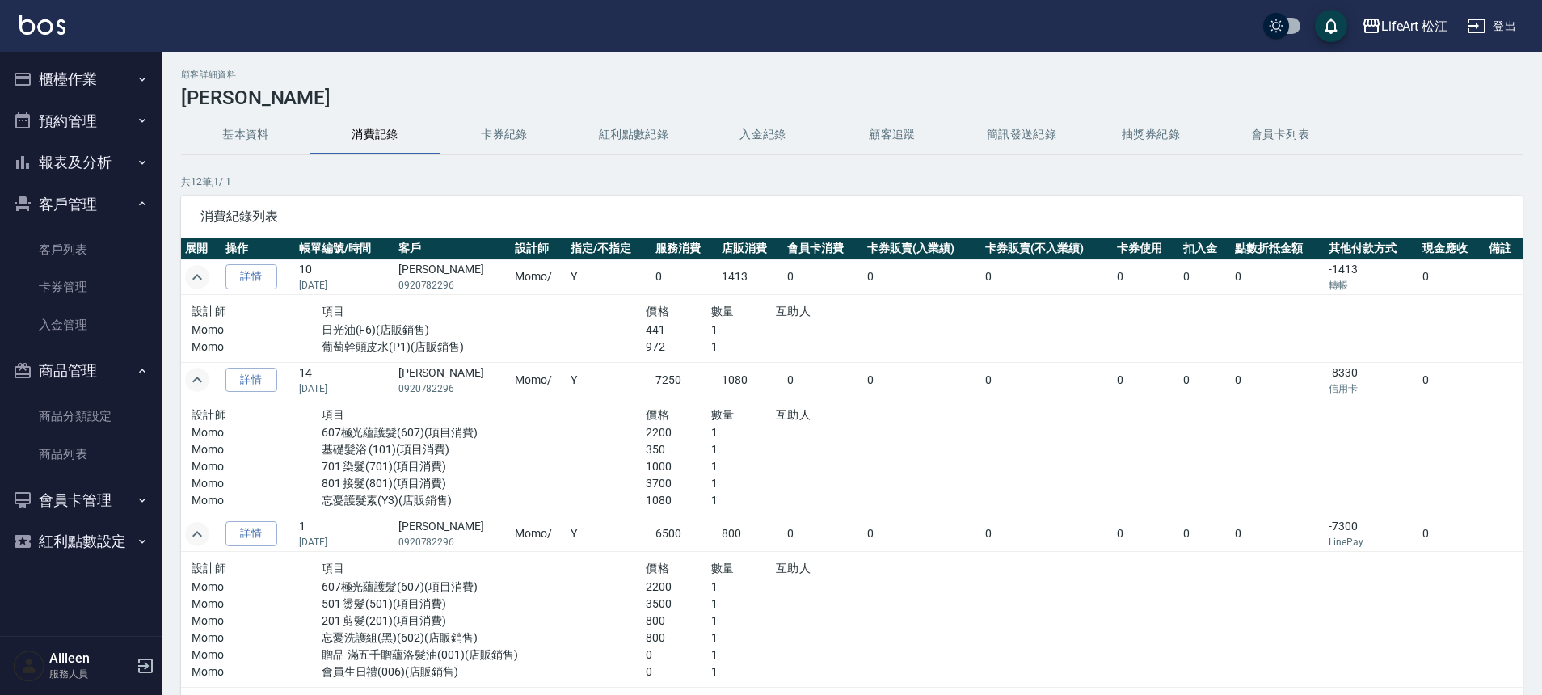
scroll to position [0, 0]
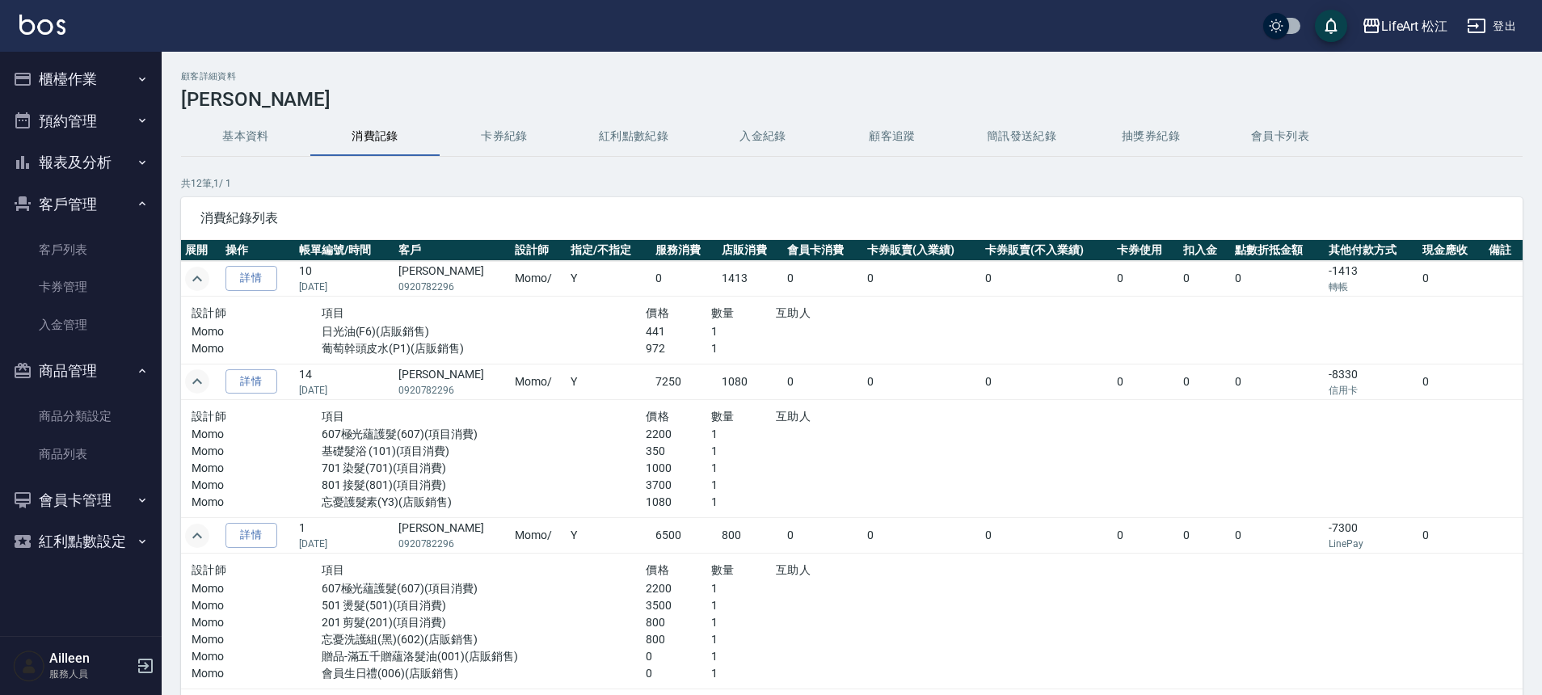
click at [117, 80] on button "櫃檯作業" at bounding box center [80, 79] width 149 height 42
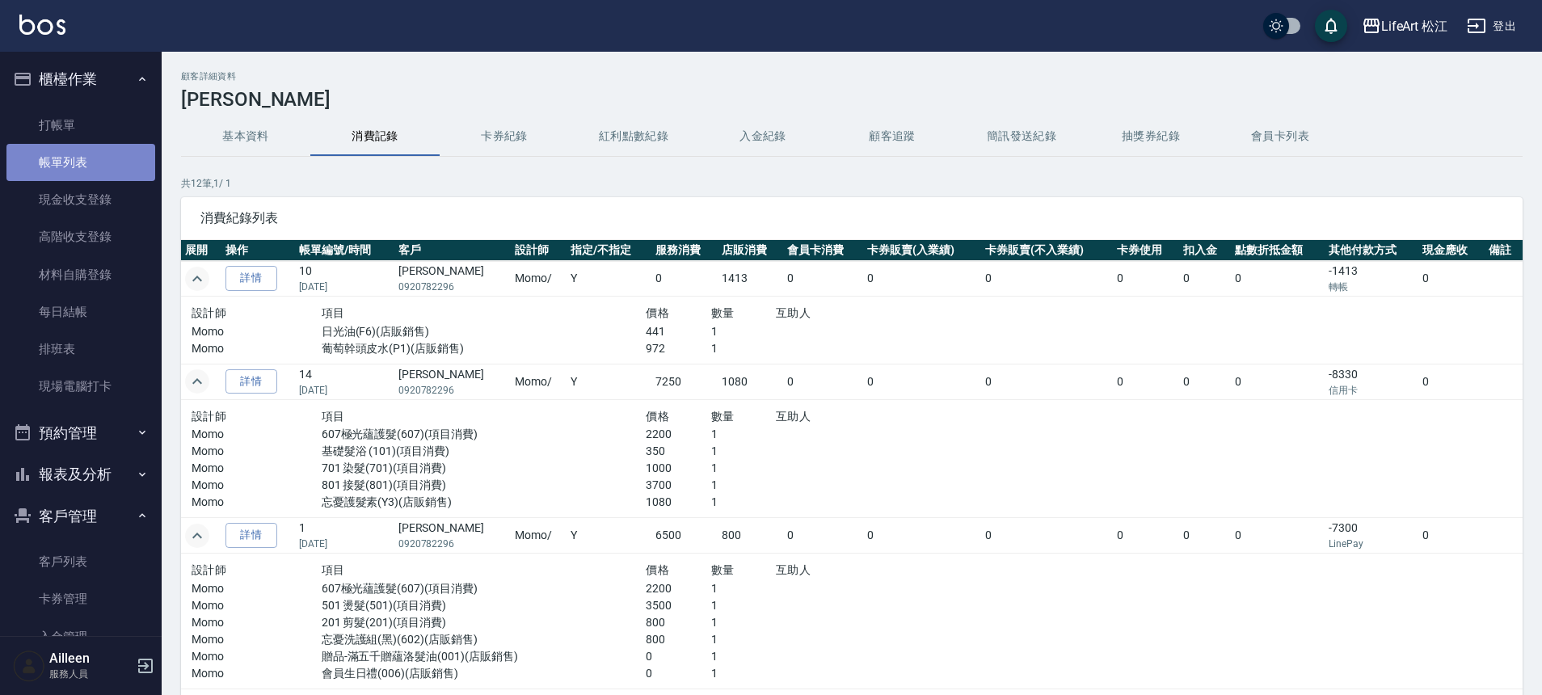
click at [107, 178] on link "帳單列表" at bounding box center [80, 162] width 149 height 37
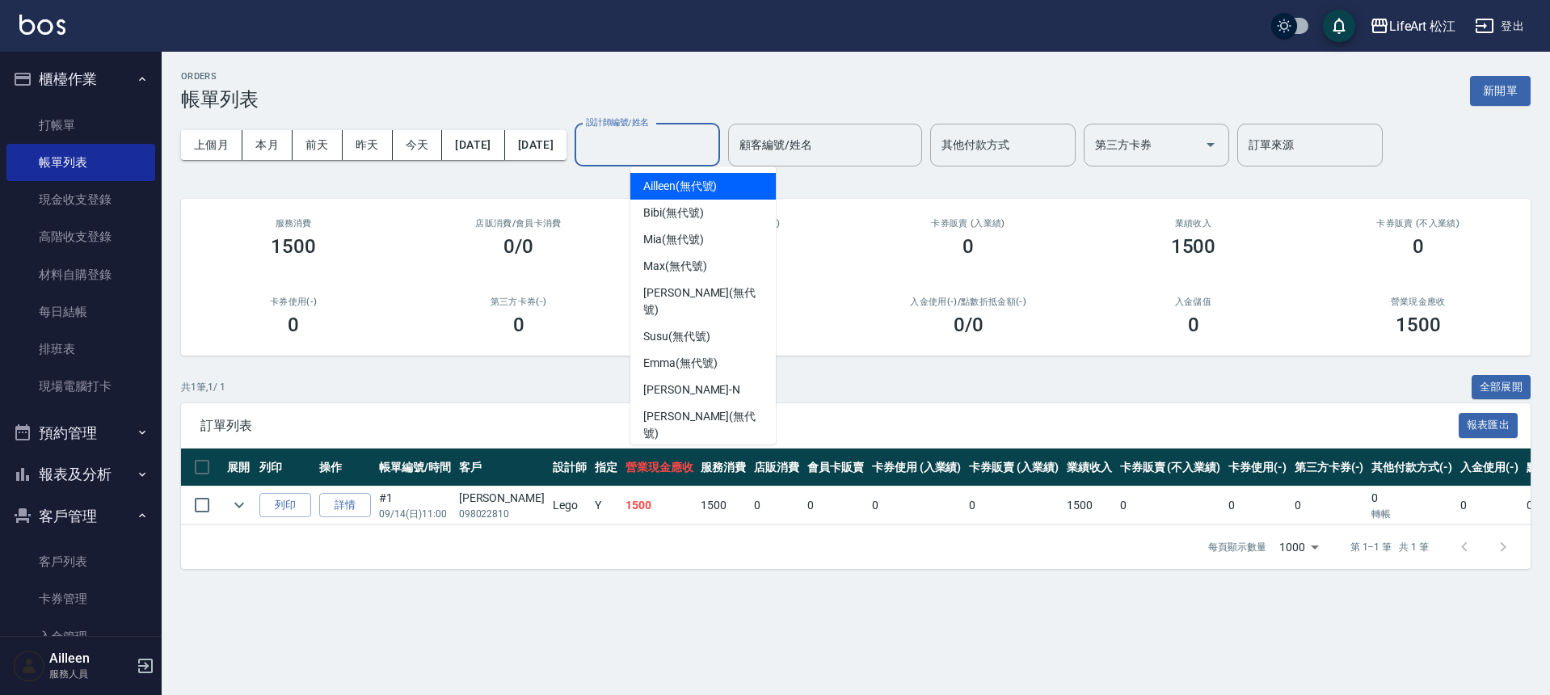
click at [672, 146] on input "設計師編號/姓名" at bounding box center [647, 145] width 131 height 28
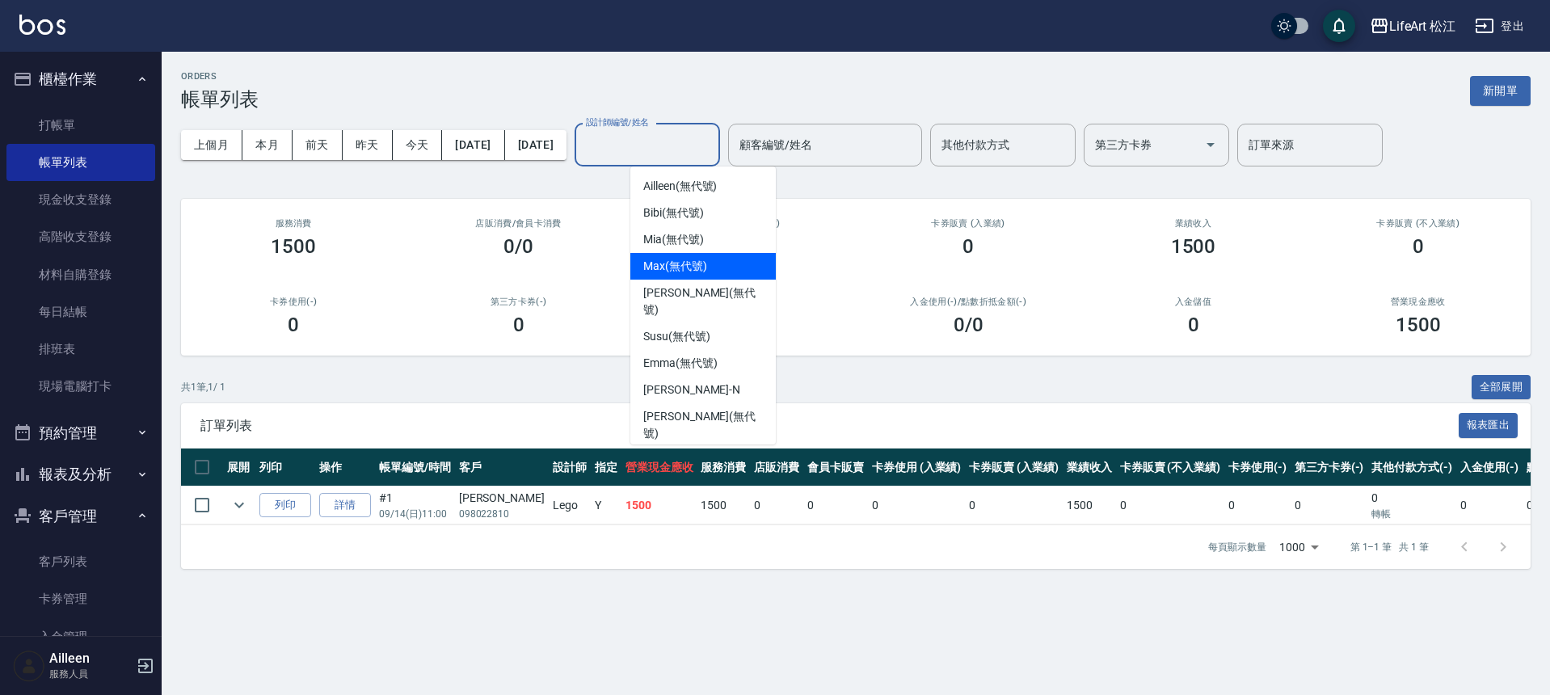
click at [718, 239] on div "Mia (無代號)" at bounding box center [702, 239] width 145 height 27
type input "Mia(無代號)"
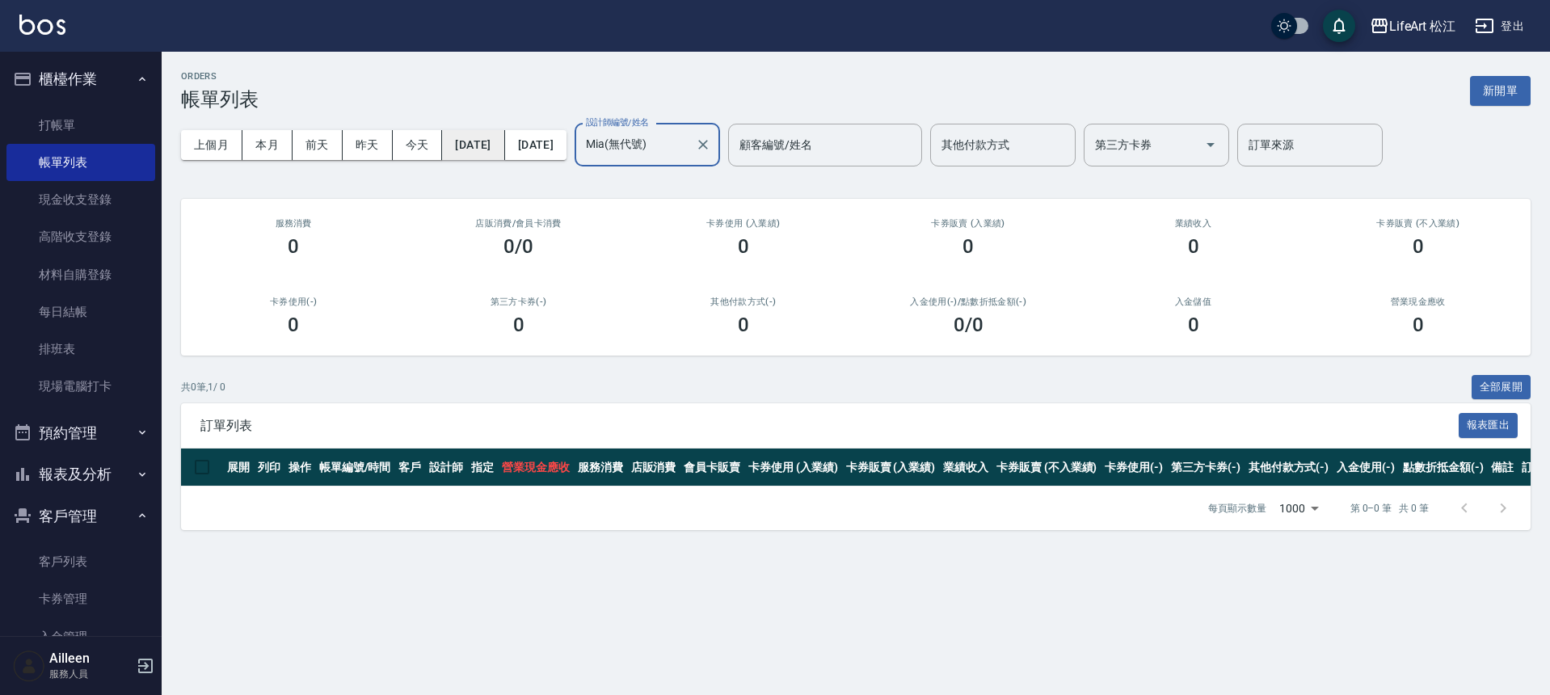
click at [482, 147] on button "[DATE]" at bounding box center [473, 145] width 62 height 30
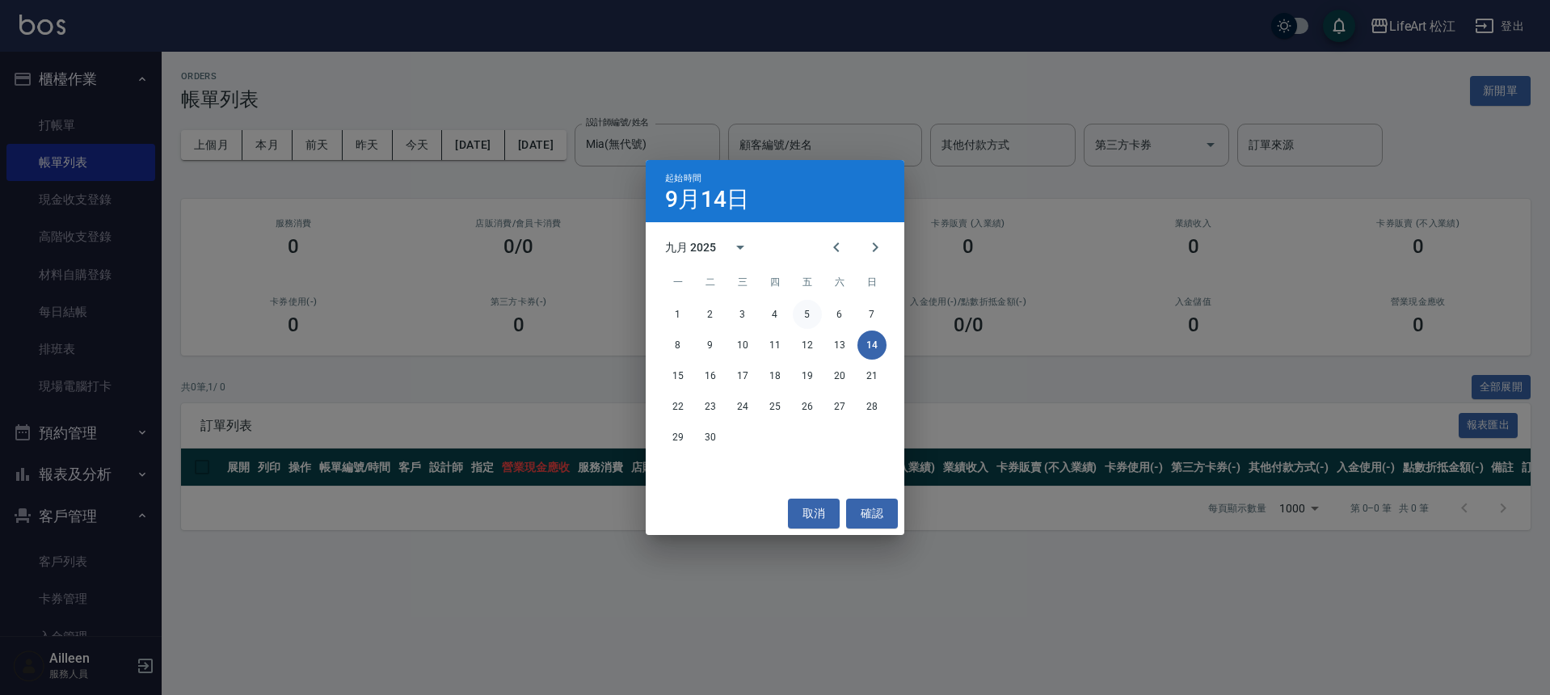
click at [804, 318] on button "5" at bounding box center [807, 314] width 29 height 29
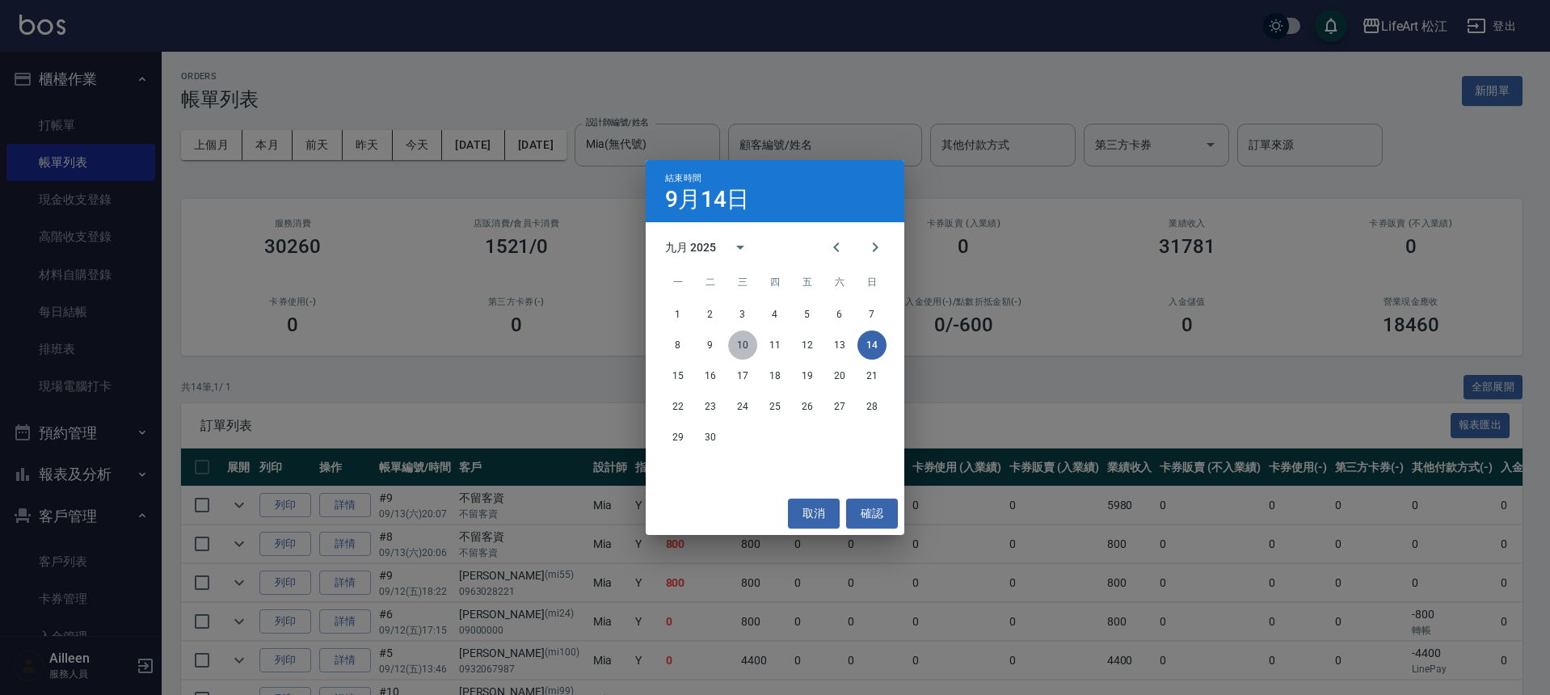
click at [744, 350] on button "10" at bounding box center [742, 345] width 29 height 29
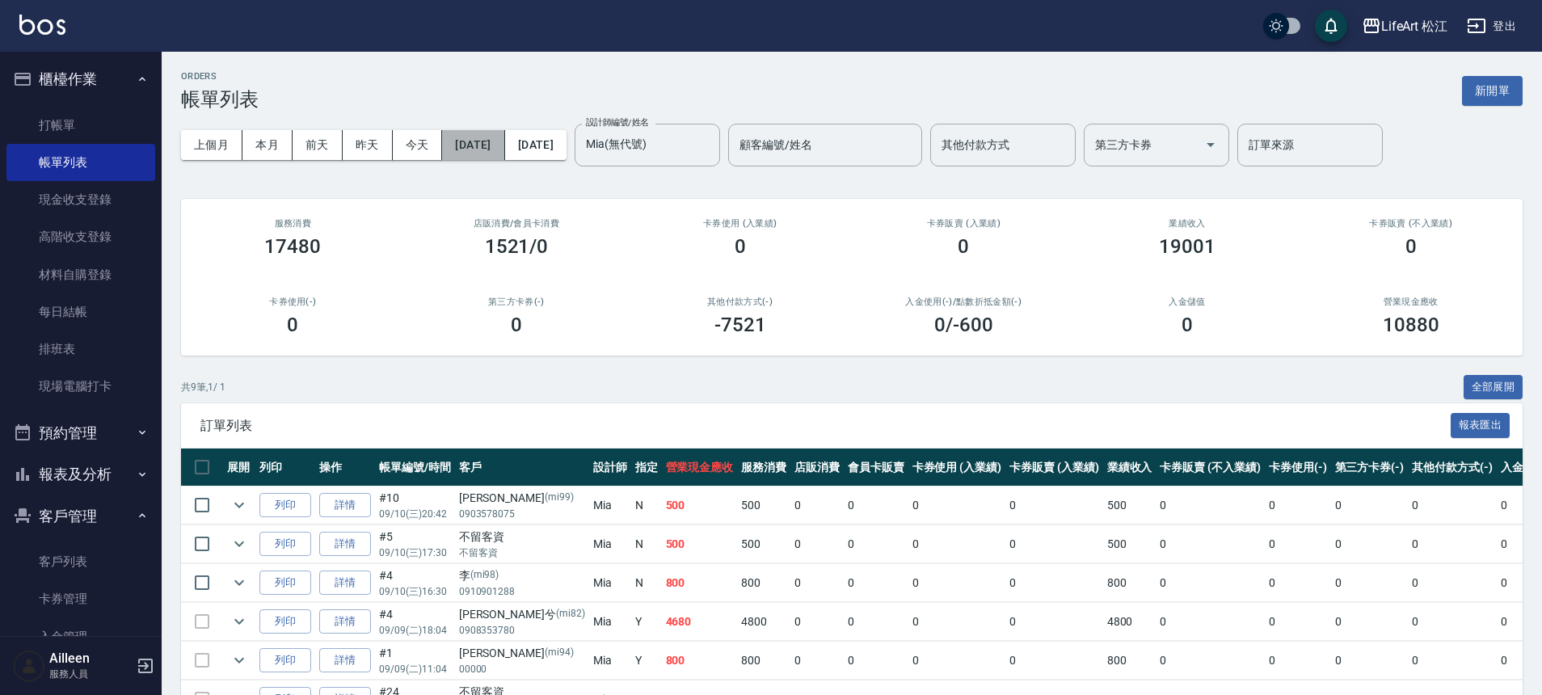
click at [504, 141] on button "[DATE]" at bounding box center [473, 145] width 62 height 30
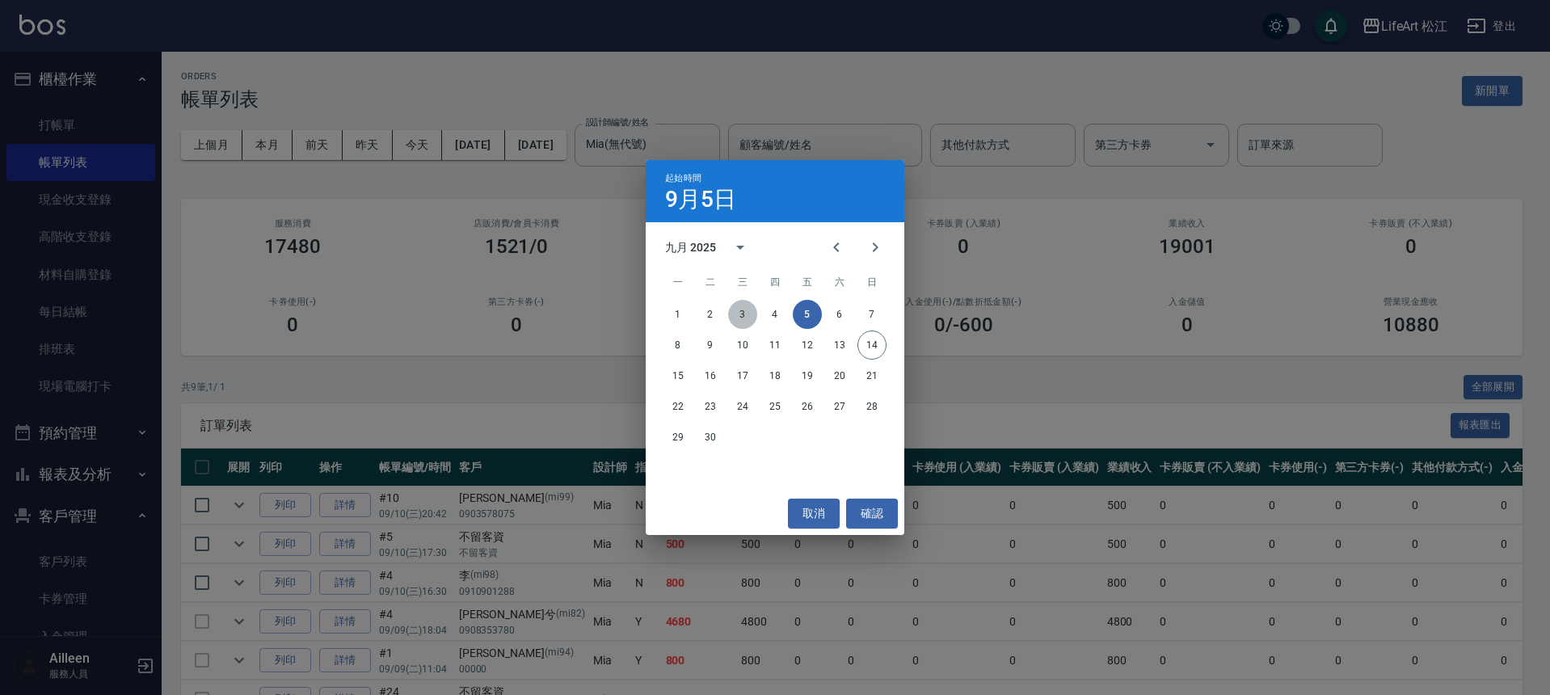
click at [731, 317] on button "3" at bounding box center [742, 314] width 29 height 29
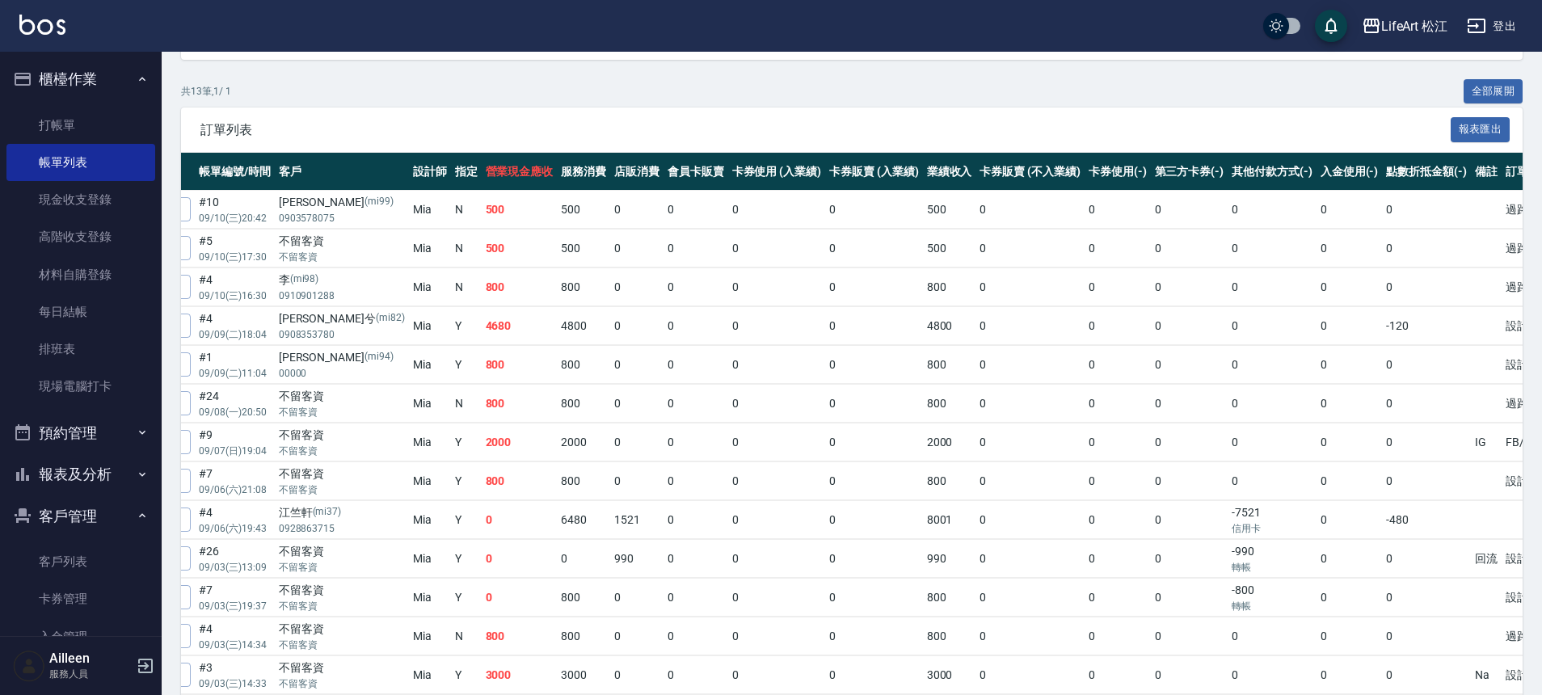
scroll to position [291, 0]
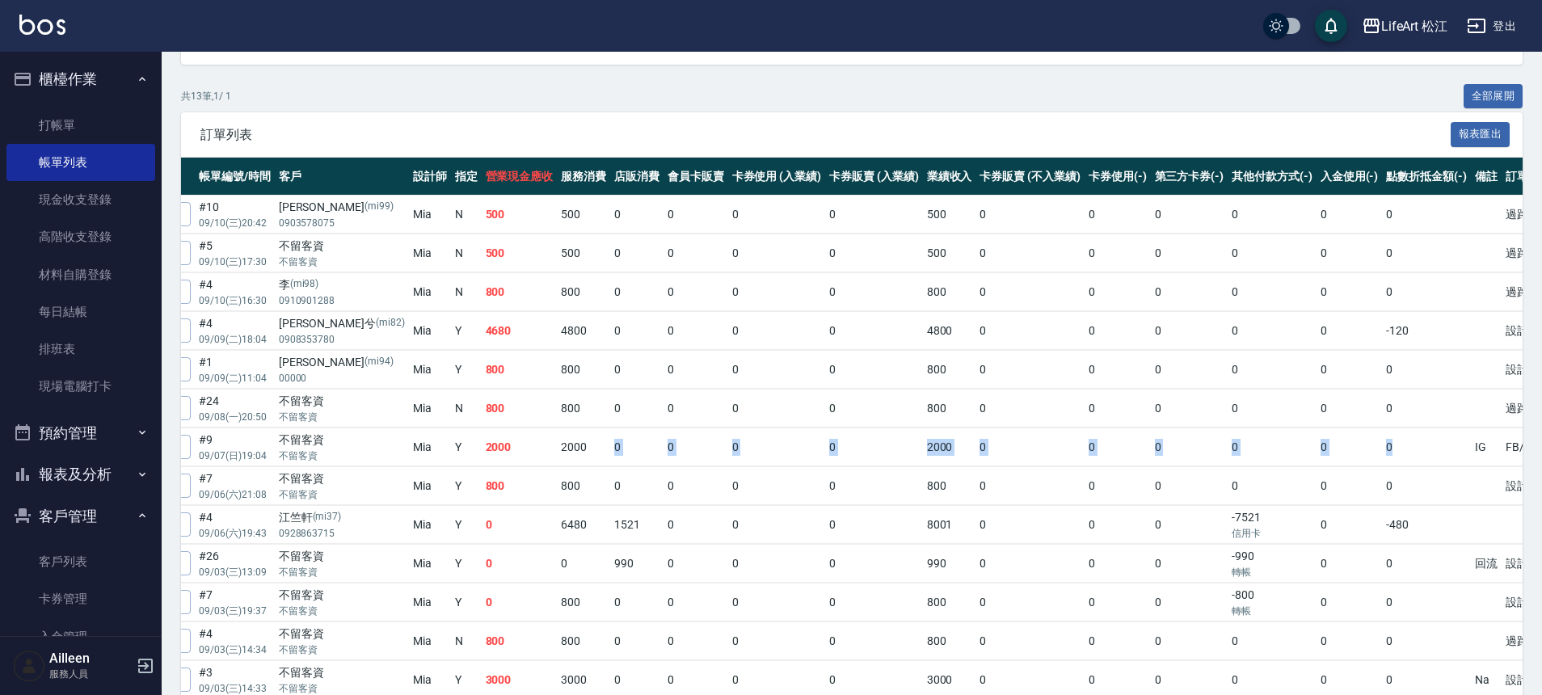
drag, startPoint x: 540, startPoint y: 453, endPoint x: 1332, endPoint y: 452, distance: 792.0
click at [1332, 452] on tr "列印 詳情 #9 09/07 (日) 19:04 不留客資 不留客資 Mia Y 2000 2000 0 0 0 0 2000 0 0 0 0 0 0 IG …" at bounding box center [795, 447] width 1588 height 38
click at [1382, 452] on td "0" at bounding box center [1426, 447] width 89 height 38
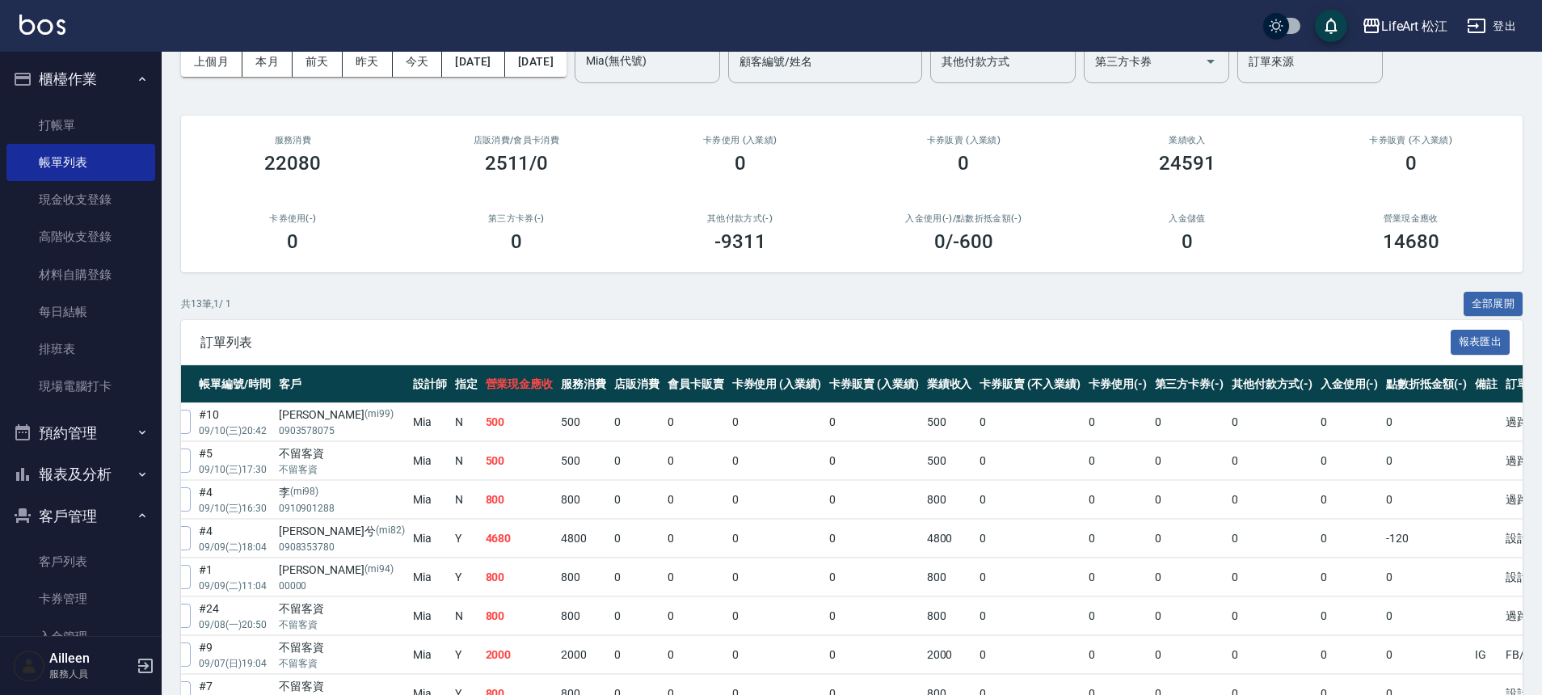
scroll to position [0, 0]
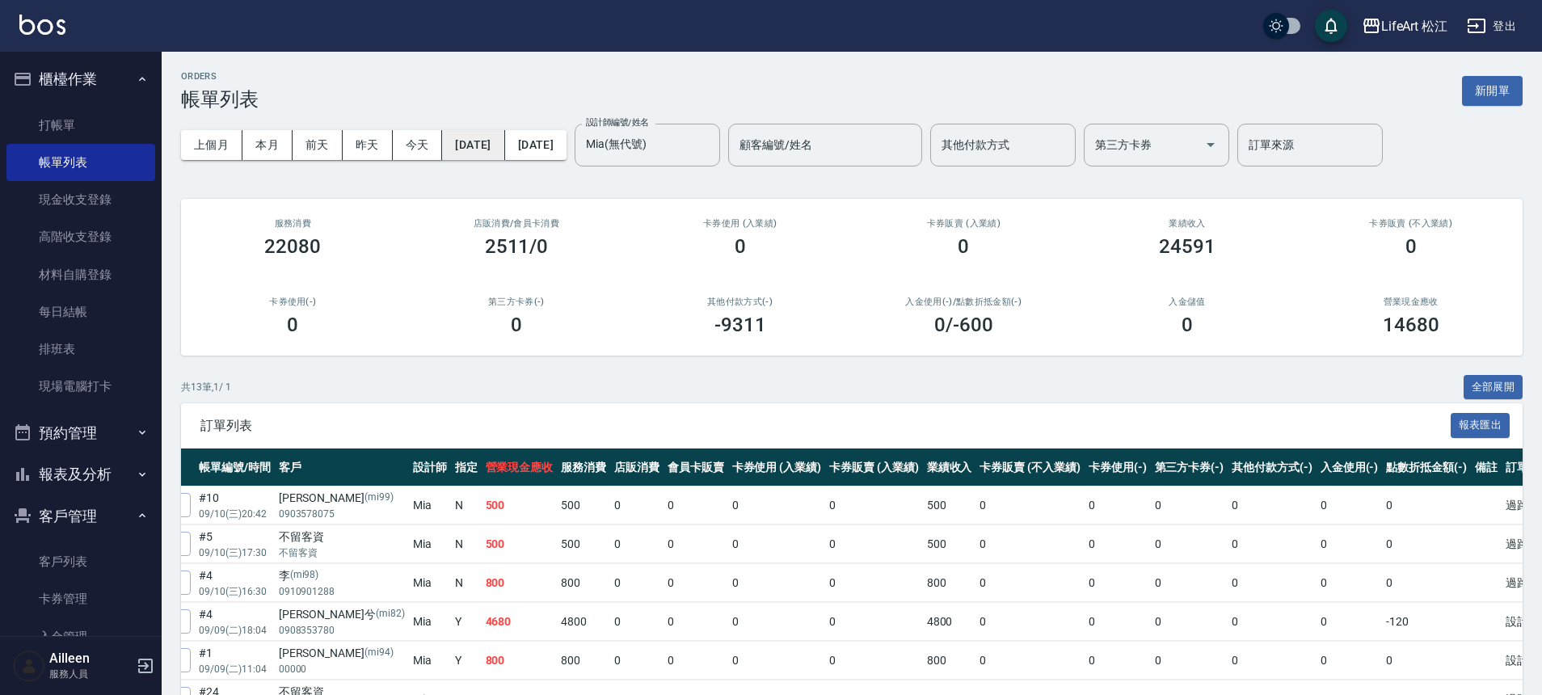
click at [504, 146] on button "[DATE]" at bounding box center [473, 145] width 62 height 30
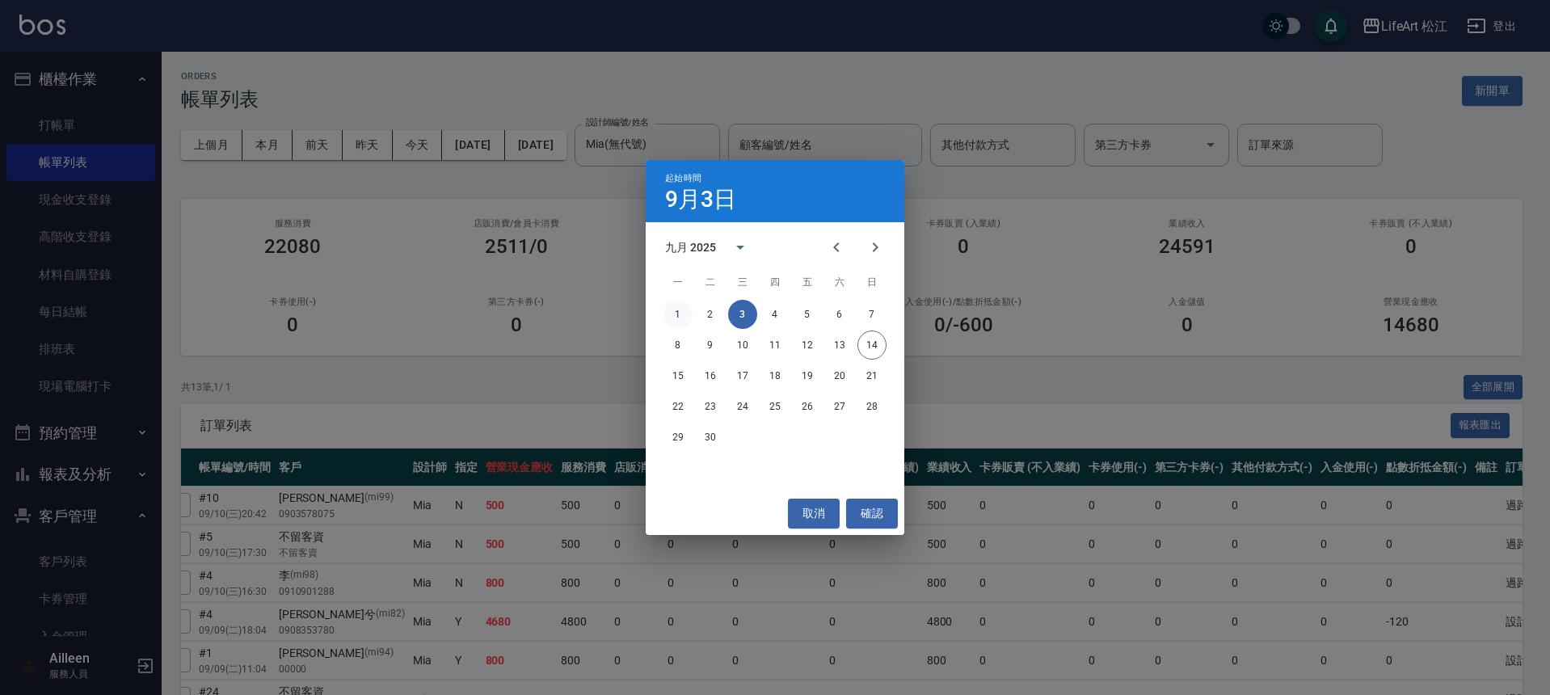
click at [688, 314] on button "1" at bounding box center [678, 314] width 29 height 29
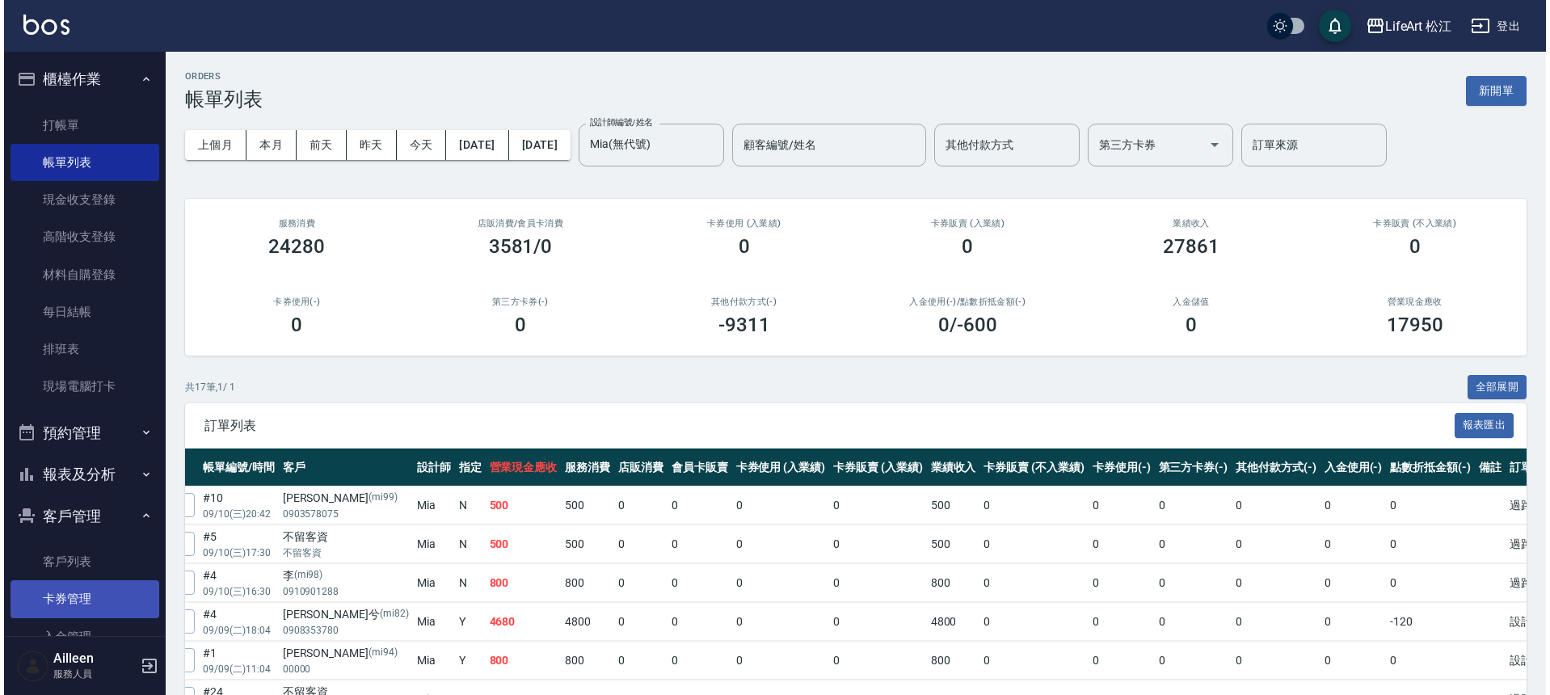
scroll to position [165, 0]
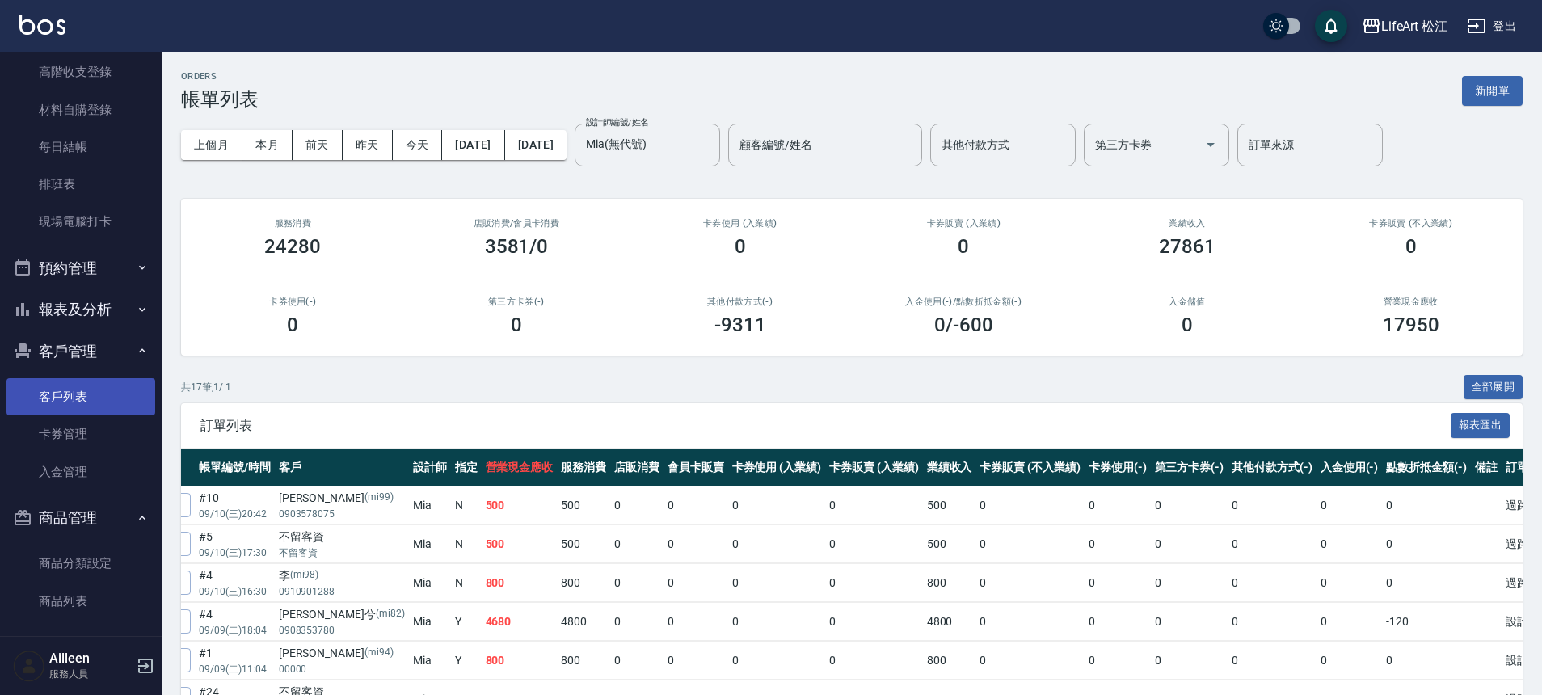
click at [86, 407] on link "客戶列表" at bounding box center [80, 396] width 149 height 37
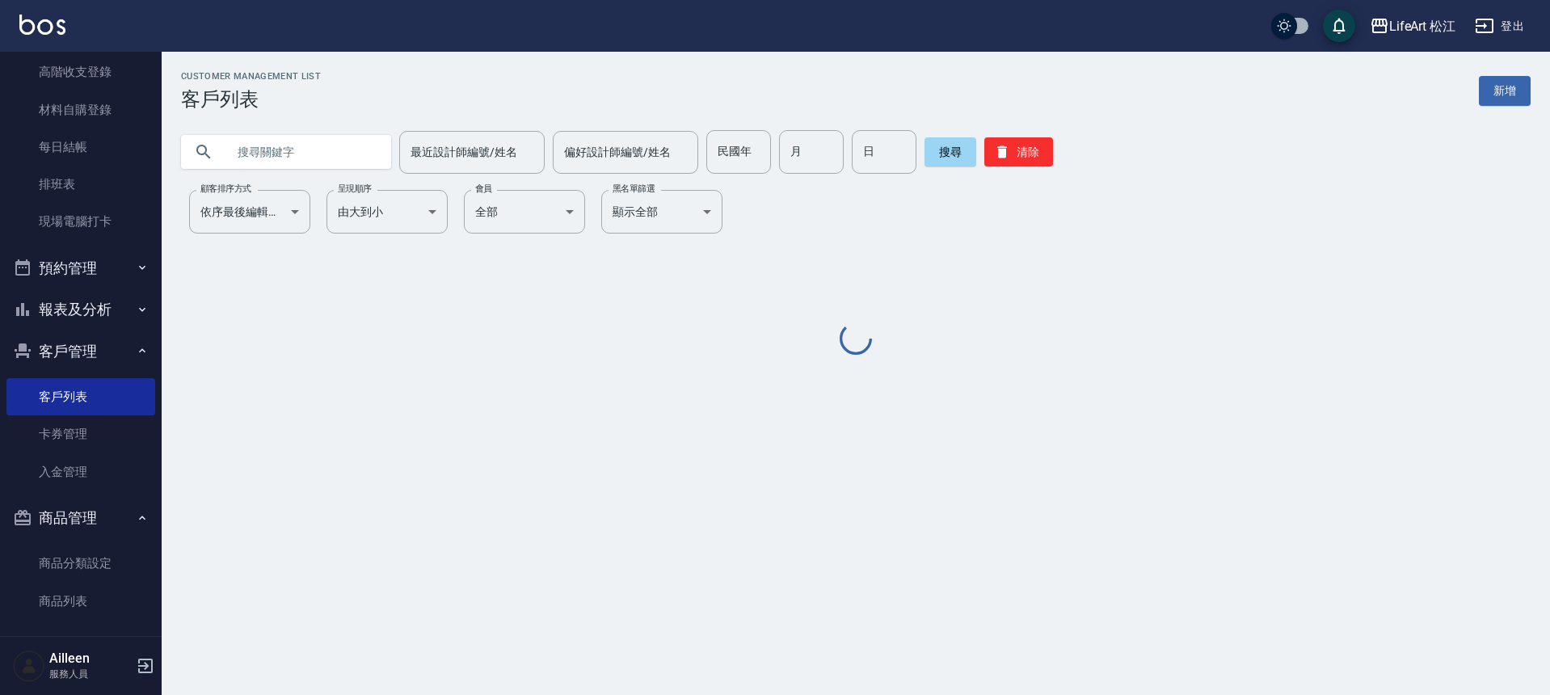
click at [284, 152] on input "text" at bounding box center [302, 152] width 152 height 44
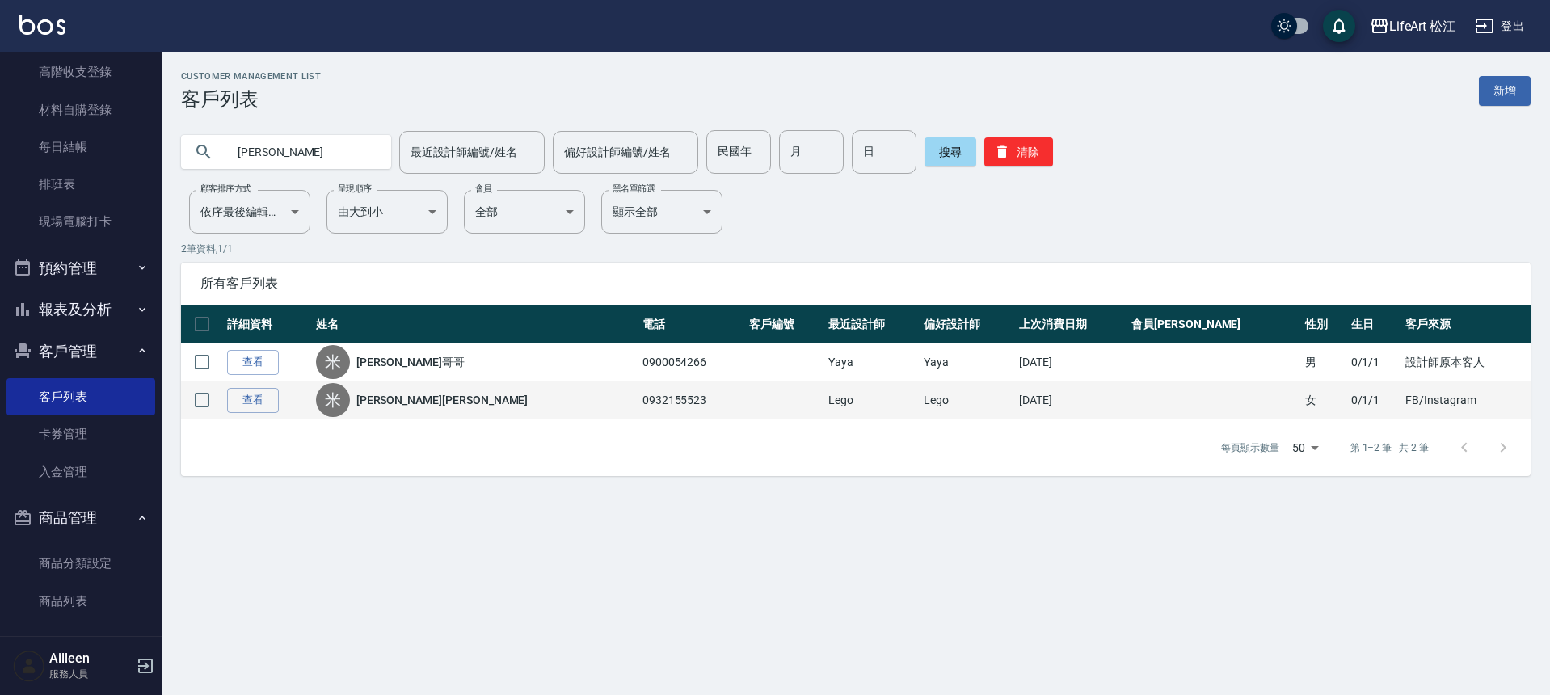
type input "[PERSON_NAME]"
click at [280, 392] on td "查看" at bounding box center [267, 400] width 89 height 38
click at [275, 395] on link "查看" at bounding box center [253, 400] width 52 height 25
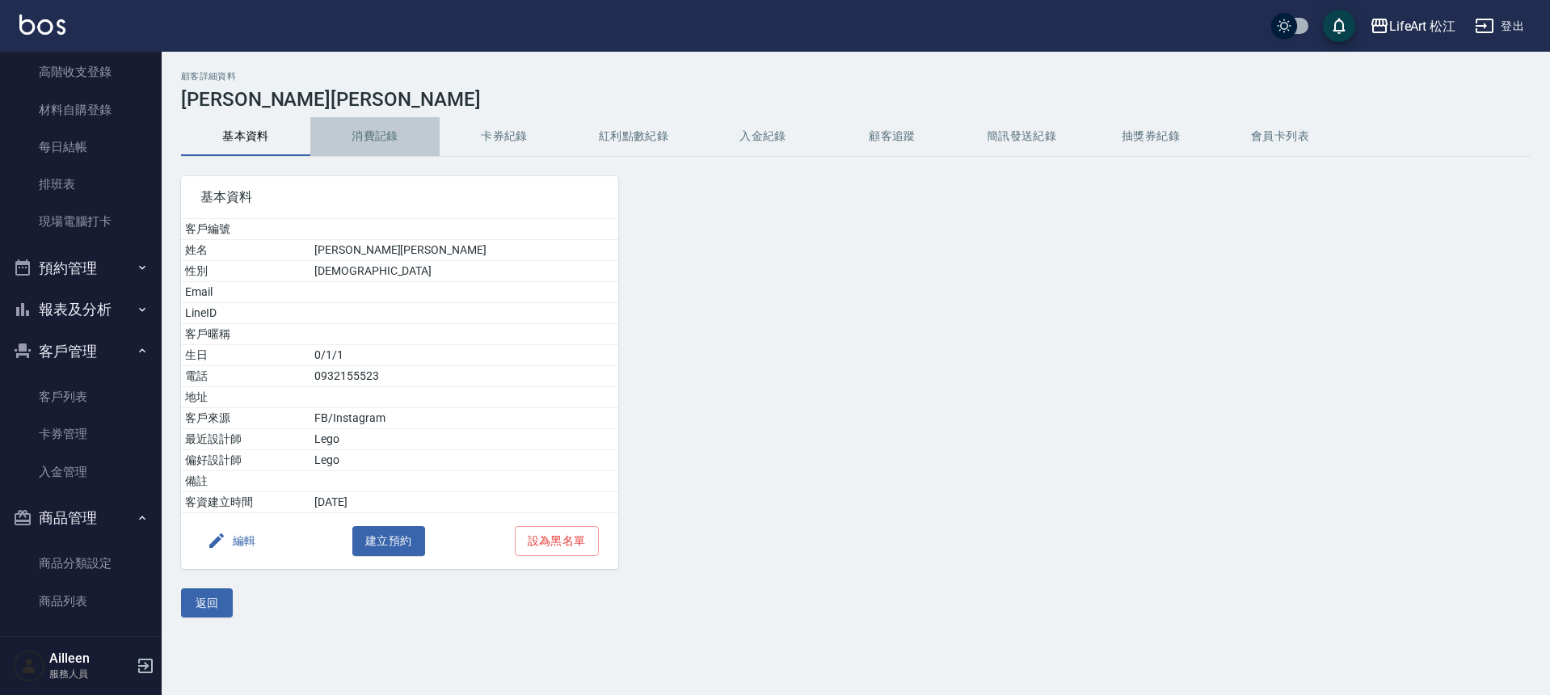
click at [364, 139] on button "消費記錄" at bounding box center [374, 136] width 129 height 39
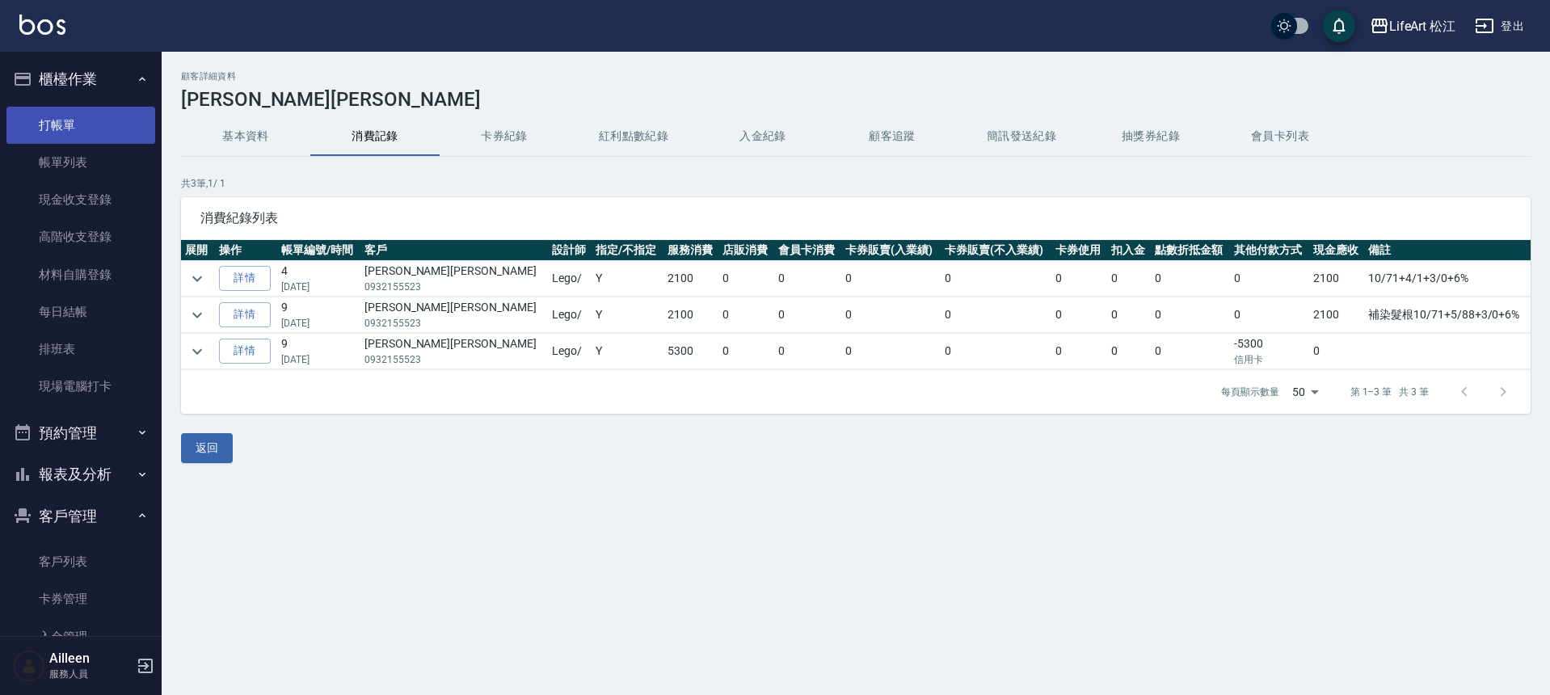
click at [89, 124] on link "打帳單" at bounding box center [80, 125] width 149 height 37
